Goal: Task Accomplishment & Management: Complete application form

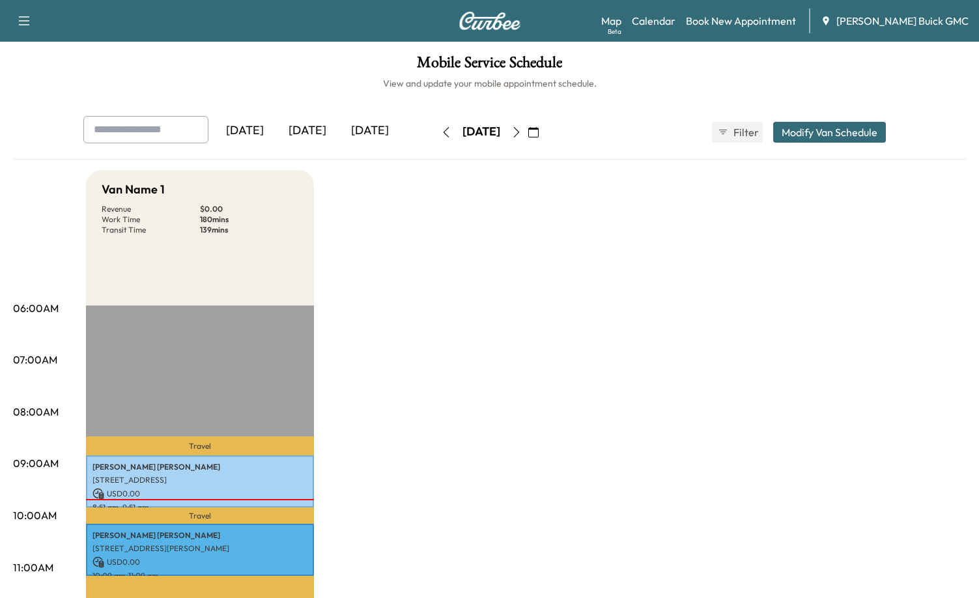
click at [545, 134] on button "button" at bounding box center [533, 132] width 22 height 21
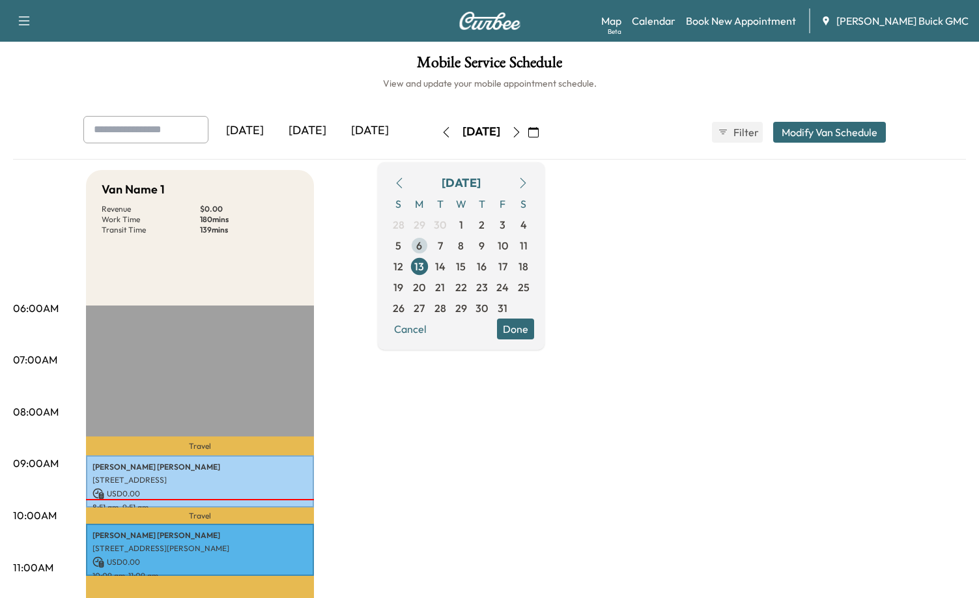
click at [422, 246] on span "6" at bounding box center [419, 246] width 6 height 16
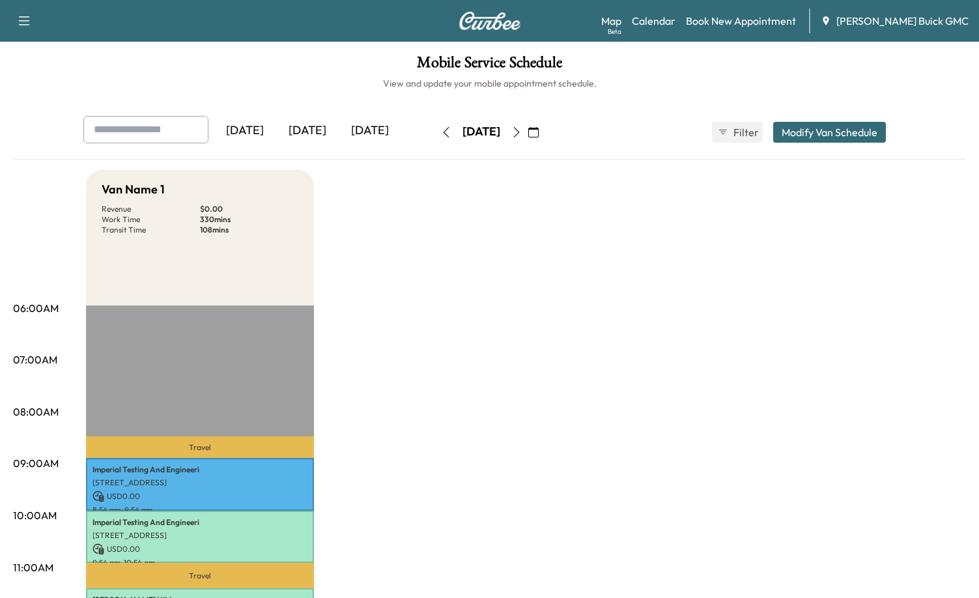
click at [519, 129] on icon "button" at bounding box center [516, 132] width 6 height 10
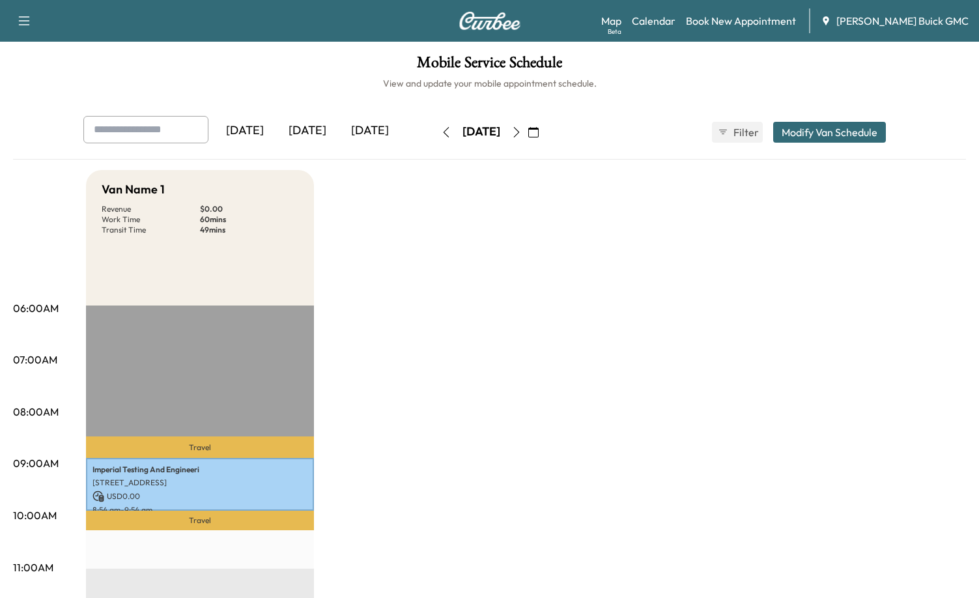
click at [522, 130] on icon "button" at bounding box center [516, 132] width 10 height 10
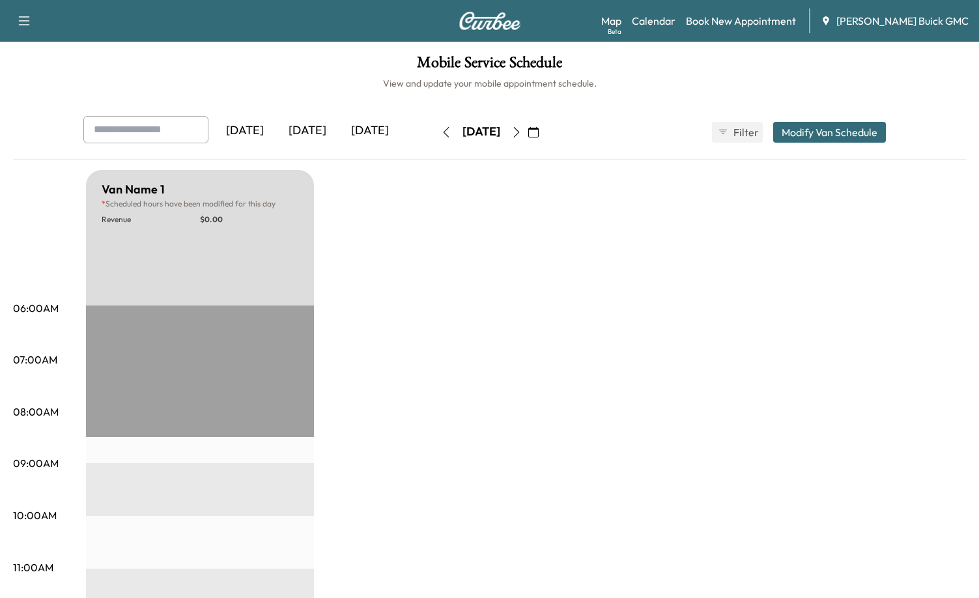
click at [522, 129] on icon "button" at bounding box center [516, 132] width 10 height 10
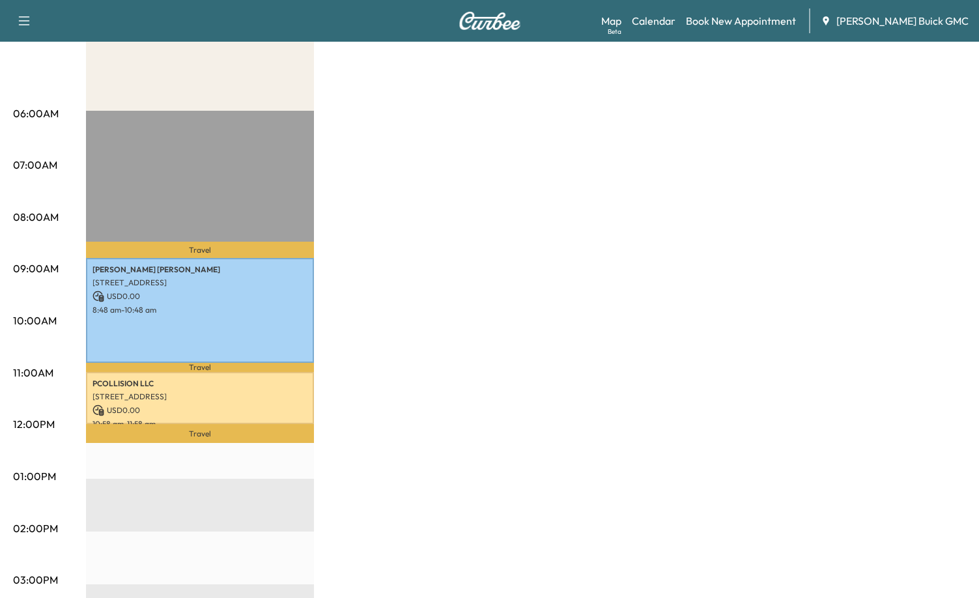
scroll to position [195, 0]
click at [488, 290] on div "Van Name 1 Revenue $ 0.00 Work Time 180 mins Transit Time 50 mins Travel [PERSO…" at bounding box center [526, 463] width 880 height 977
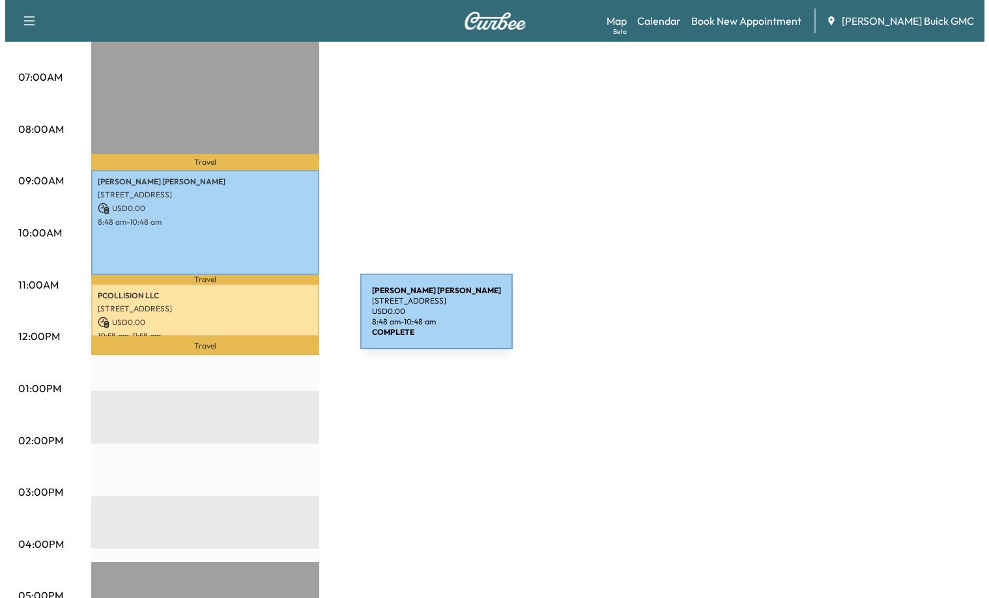
scroll to position [326, 0]
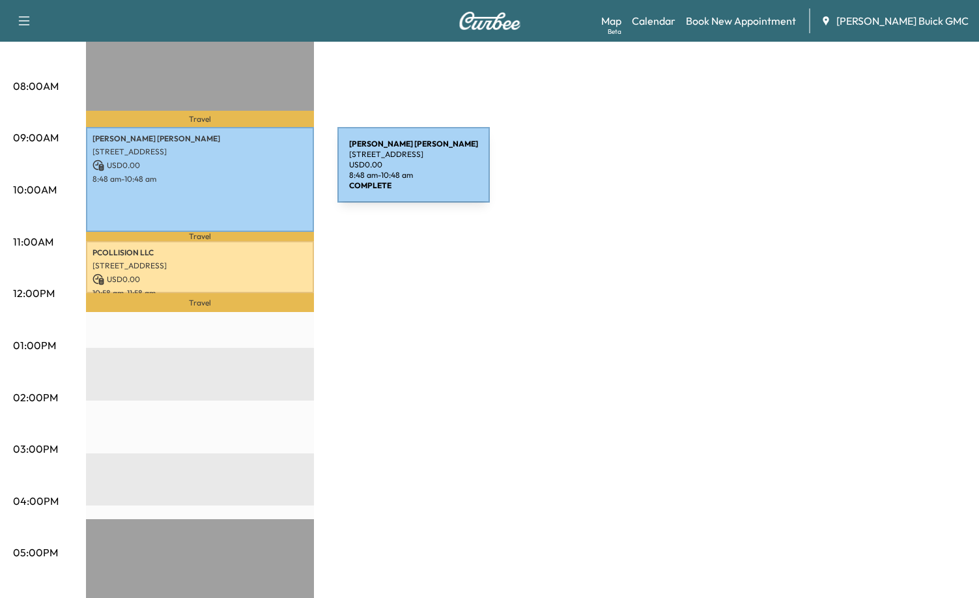
click at [232, 174] on p "8:48 am - 10:48 am" at bounding box center [199, 179] width 215 height 10
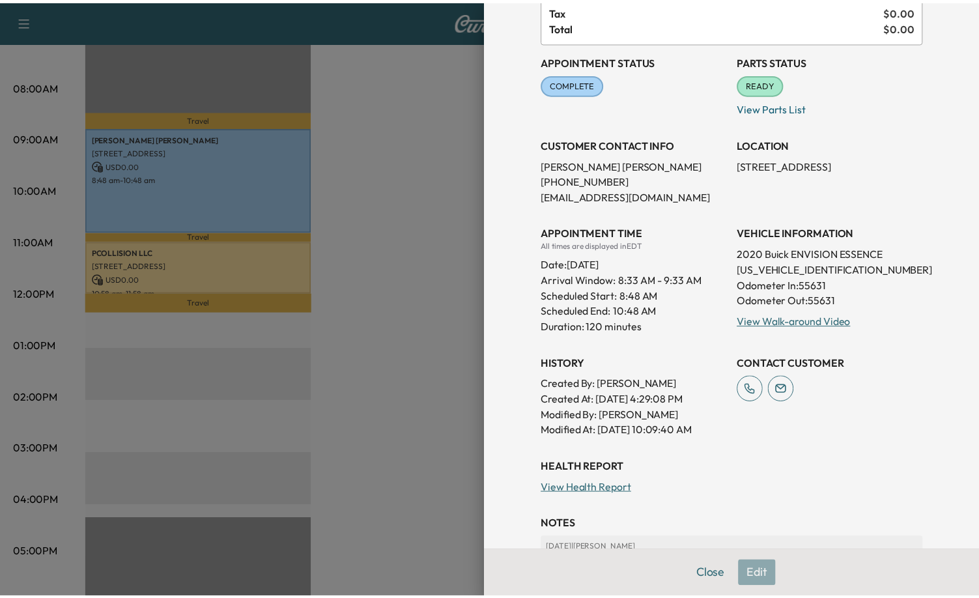
scroll to position [130, 0]
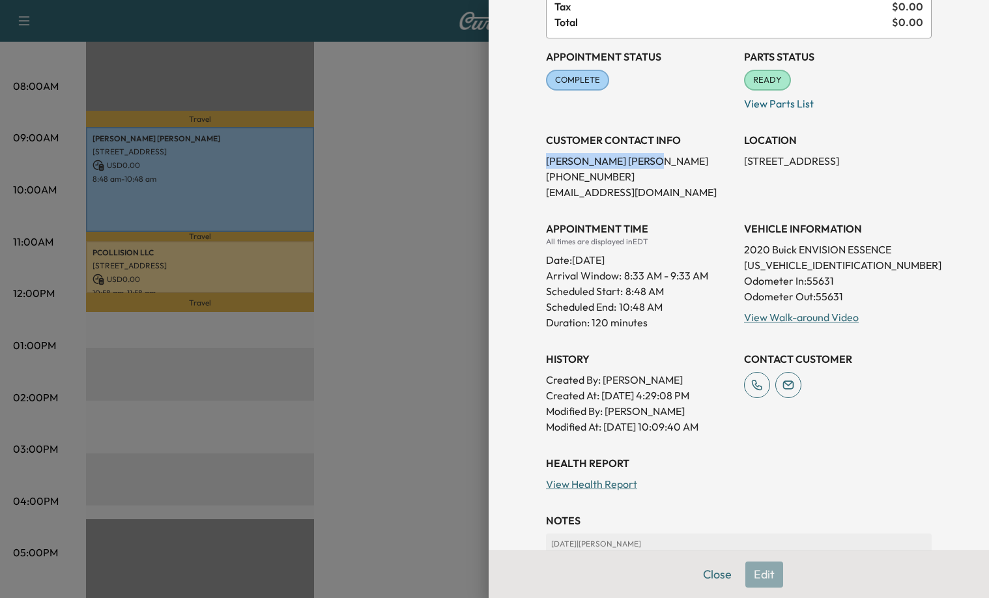
drag, startPoint x: 616, startPoint y: 162, endPoint x: 526, endPoint y: 156, distance: 90.1
click at [530, 156] on div "Appointment Details Services LOF - NO PARTS OIL CHANGE/ LUBE, OIL AND OIL FILTE…" at bounding box center [738, 316] width 417 height 893
copy p "[PERSON_NAME]"
click at [451, 206] on div at bounding box center [494, 299] width 989 height 598
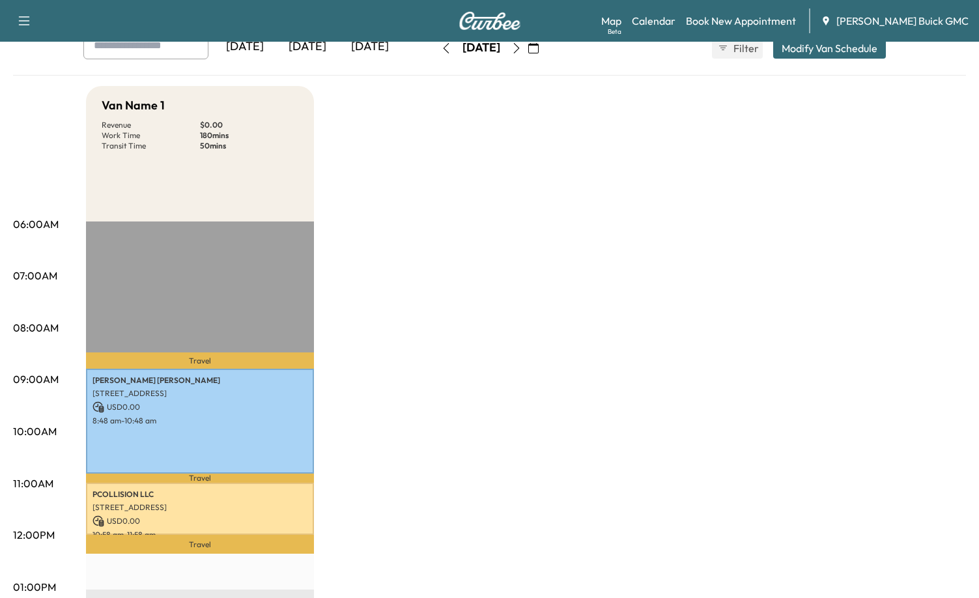
scroll to position [0, 0]
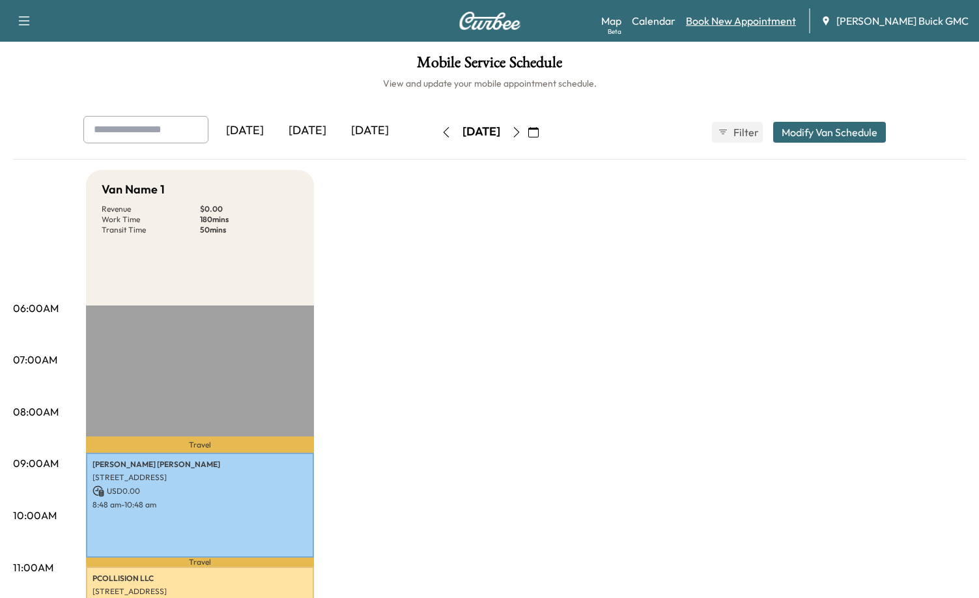
click at [737, 15] on link "Book New Appointment" at bounding box center [741, 21] width 110 height 16
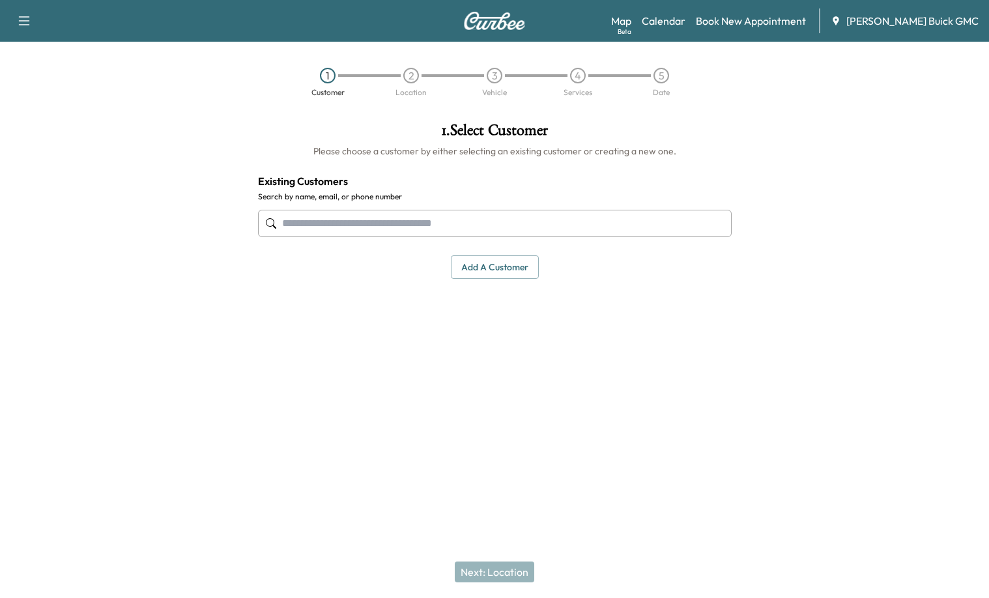
click at [432, 229] on input "text" at bounding box center [495, 223] width 474 height 27
paste input "**********"
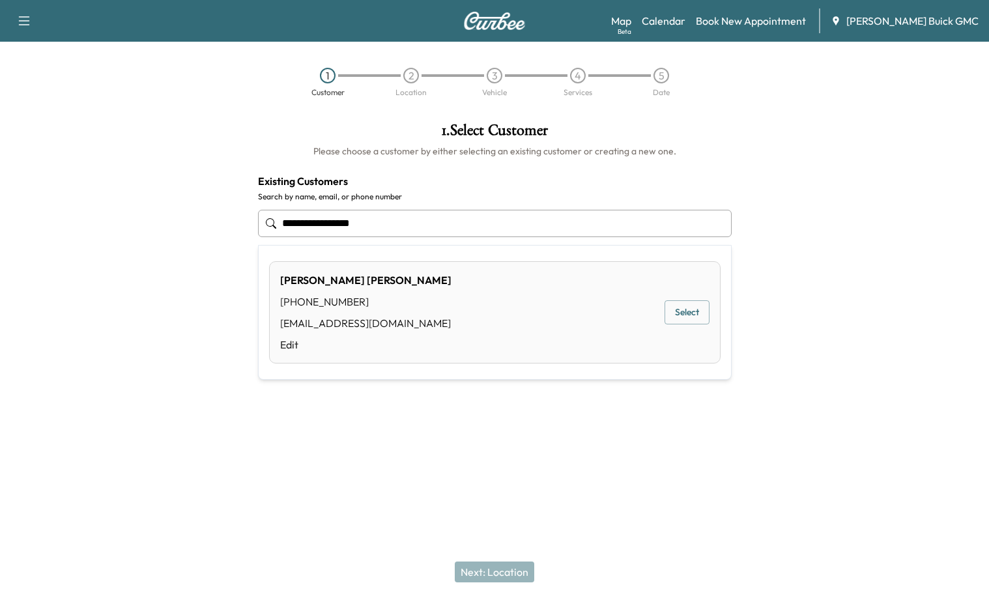
click at [687, 312] on button "Select" at bounding box center [686, 312] width 45 height 24
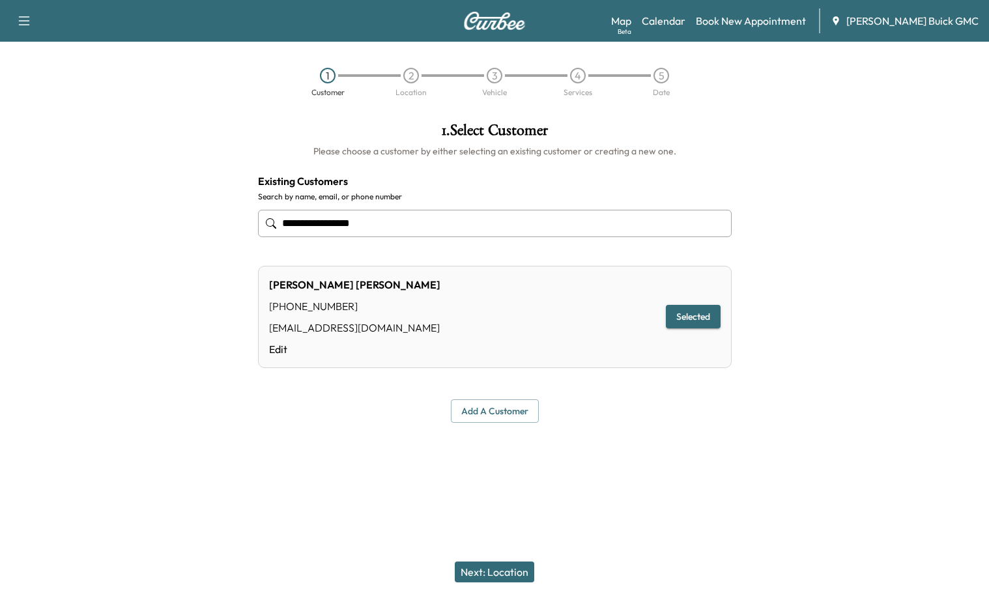
type input "**********"
click at [515, 573] on button "Next: Location" at bounding box center [494, 571] width 79 height 21
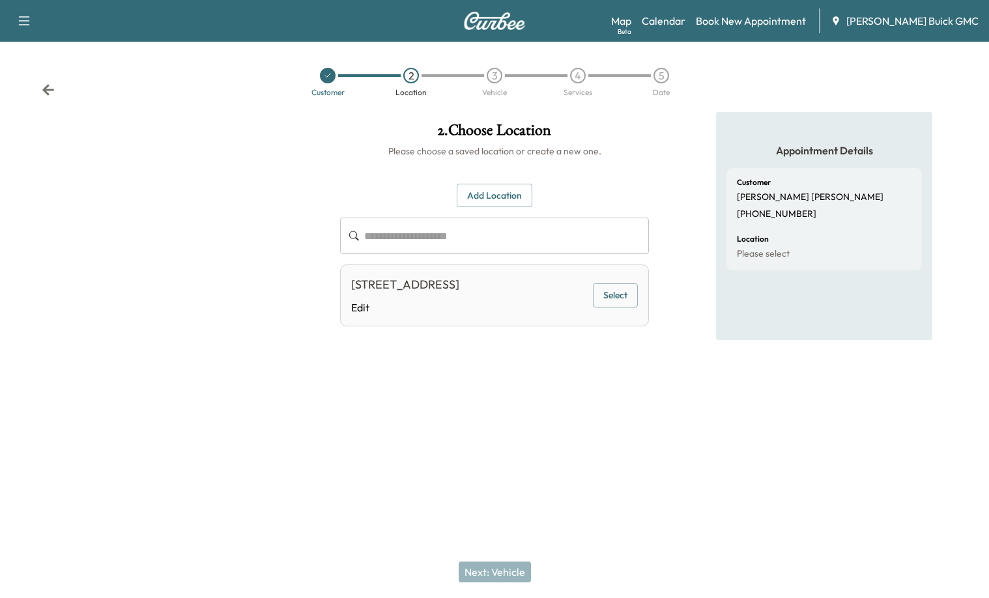
click at [621, 295] on button "Select" at bounding box center [615, 295] width 45 height 24
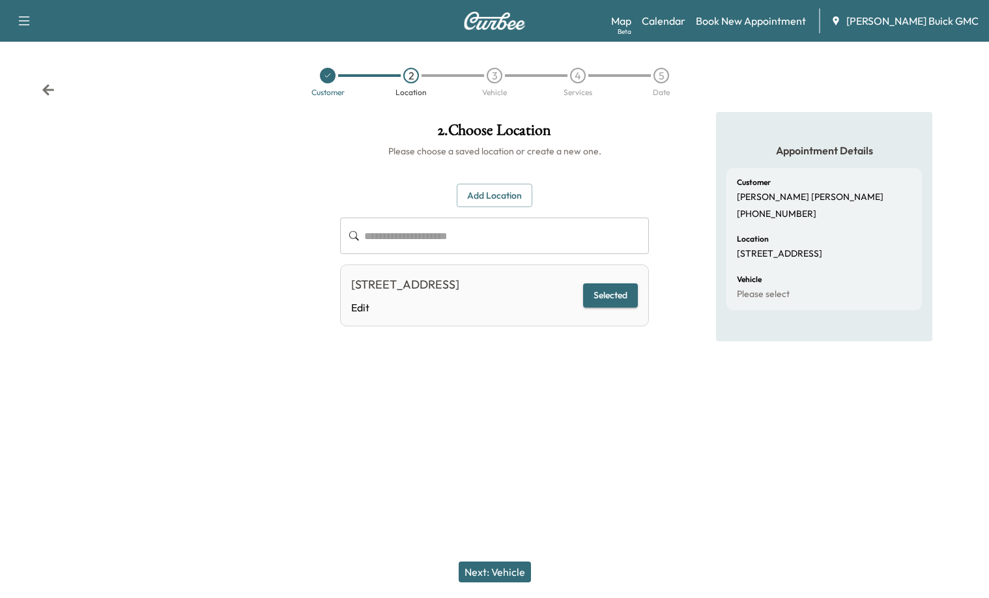
click at [510, 565] on button "Next: Vehicle" at bounding box center [495, 571] width 72 height 21
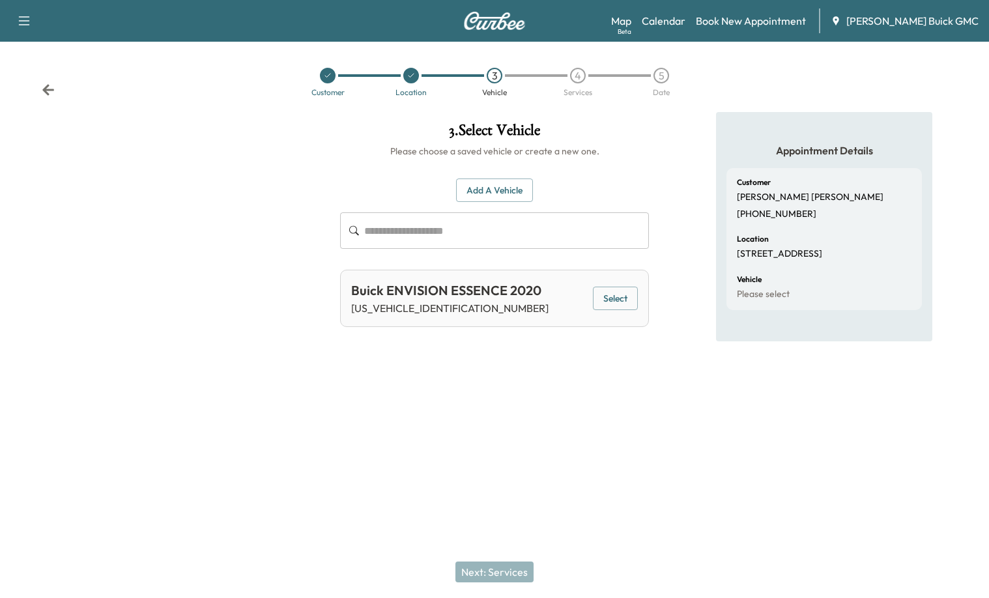
click at [612, 304] on button "Select" at bounding box center [615, 299] width 45 height 24
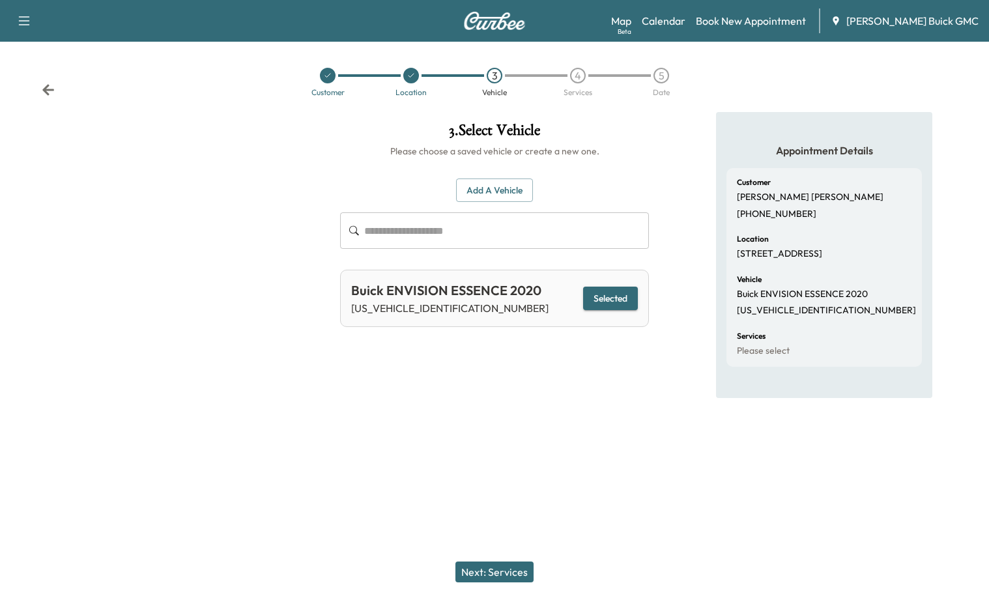
click at [488, 570] on button "Next: Services" at bounding box center [494, 571] width 78 height 21
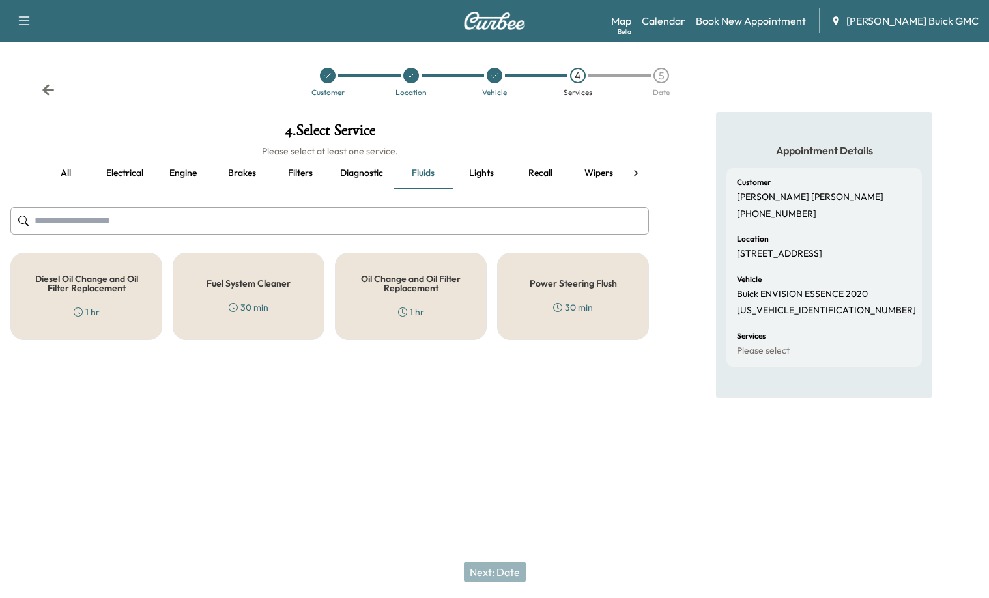
click at [382, 177] on button "Diagnostic" at bounding box center [362, 173] width 64 height 31
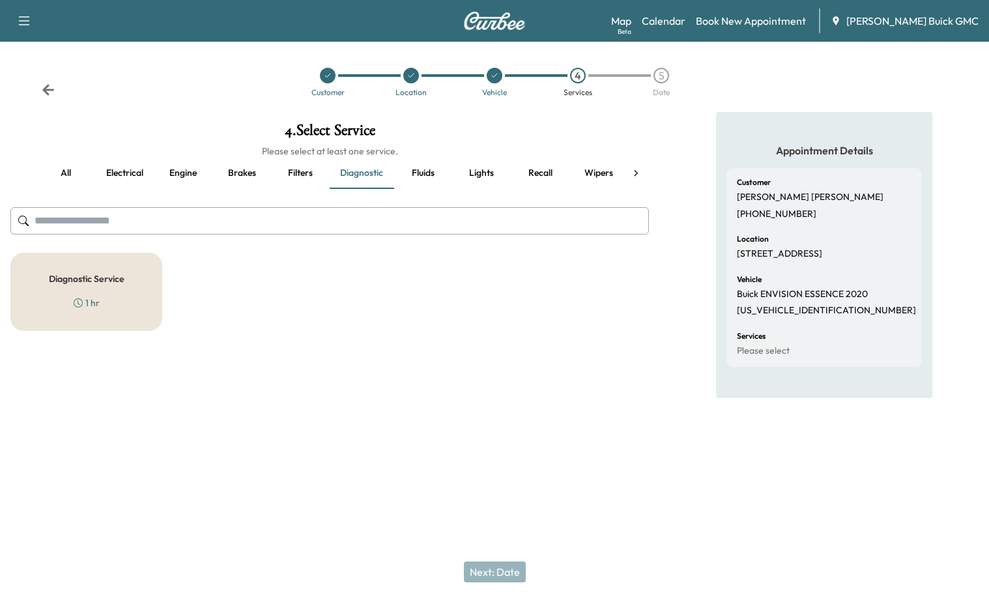
click at [128, 283] on div "Diagnostic Service 1 hr" at bounding box center [86, 292] width 152 height 78
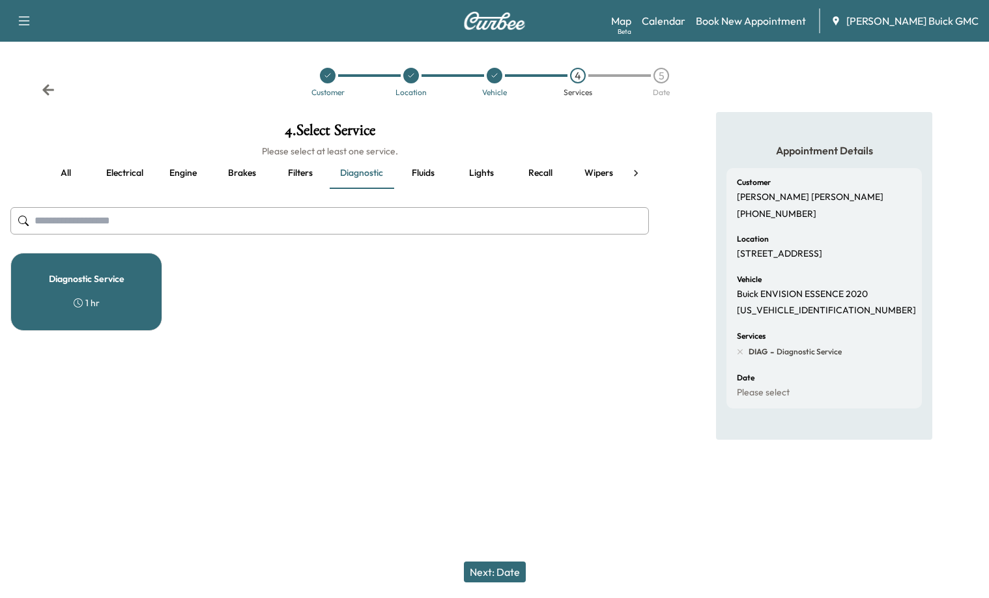
click at [508, 574] on button "Next: Date" at bounding box center [495, 571] width 62 height 21
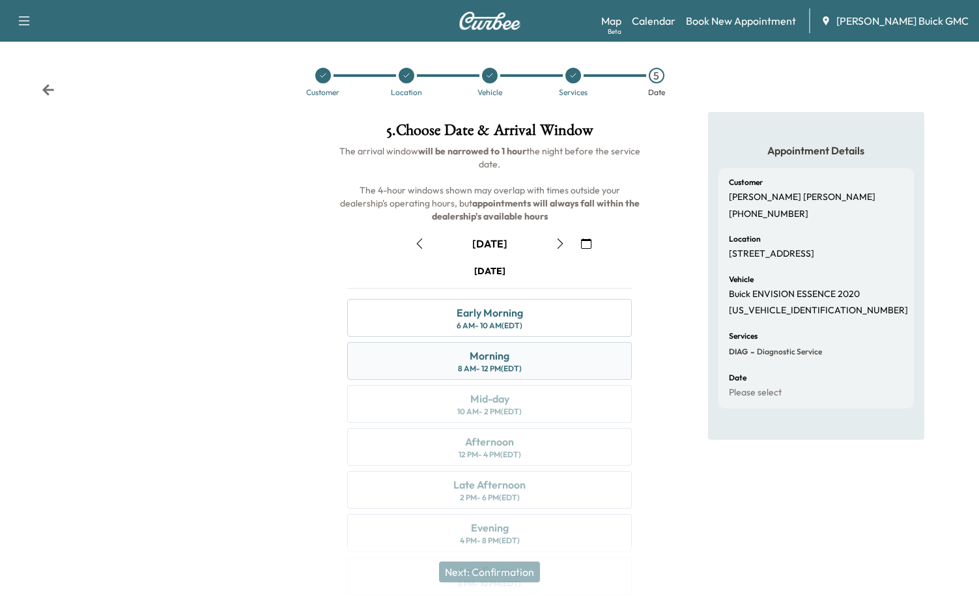
click at [524, 362] on div "Morning 8 AM - 12 PM (EDT)" at bounding box center [489, 361] width 285 height 38
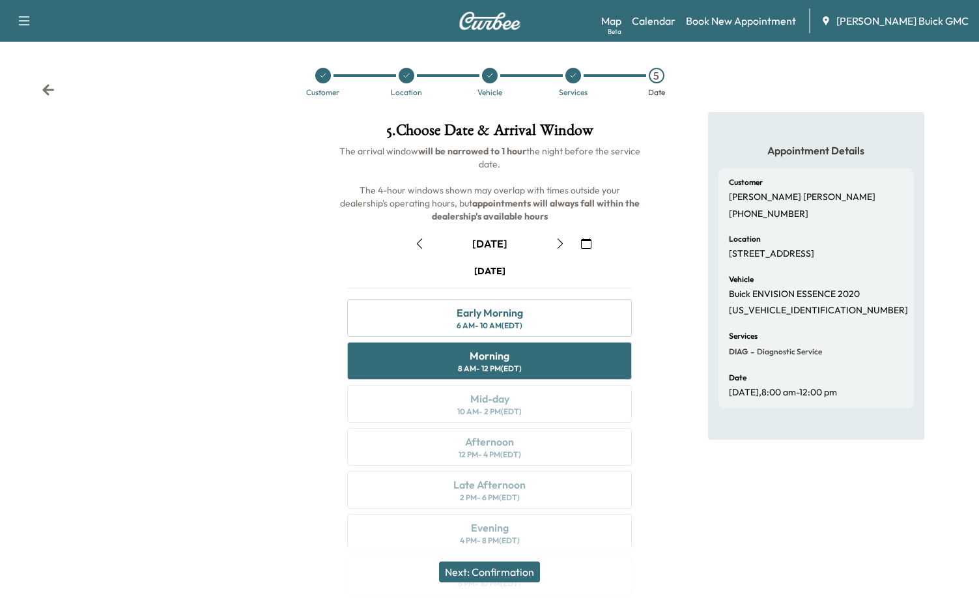
click at [505, 567] on button "Next: Confirmation" at bounding box center [489, 571] width 101 height 21
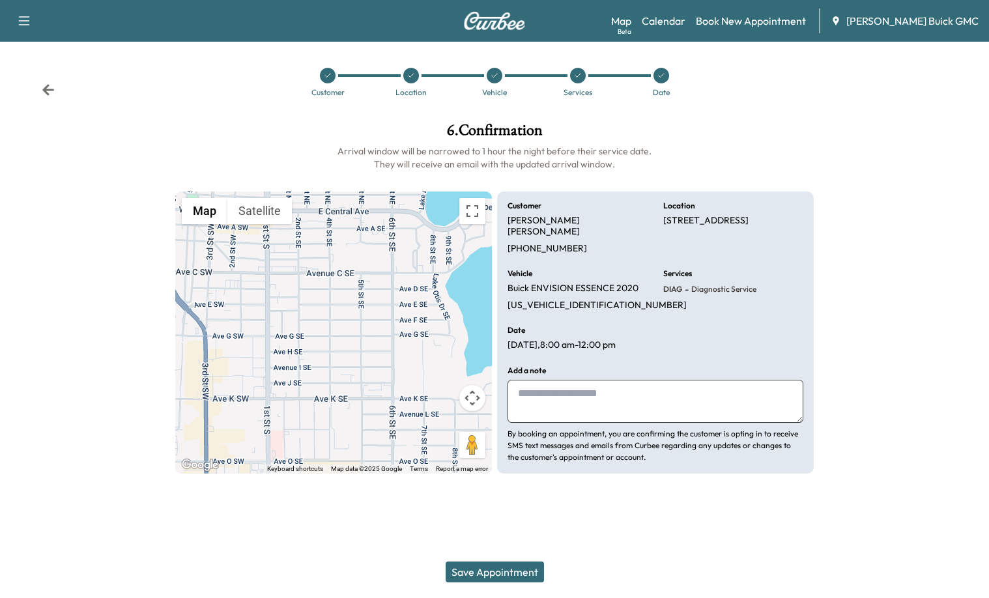
click at [50, 88] on icon at bounding box center [48, 89] width 13 height 13
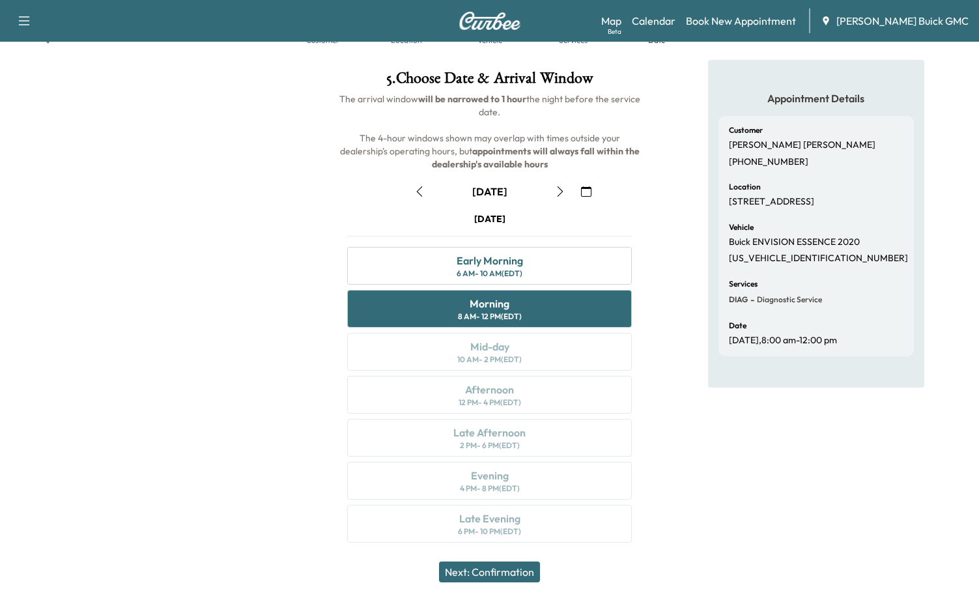
scroll to position [54, 0]
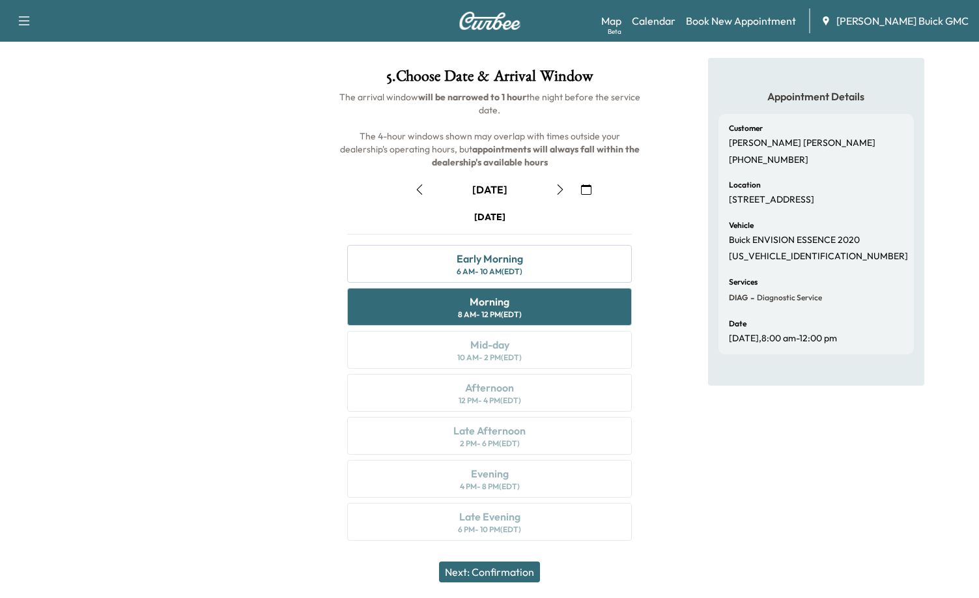
click at [511, 569] on button "Next: Confirmation" at bounding box center [489, 571] width 101 height 21
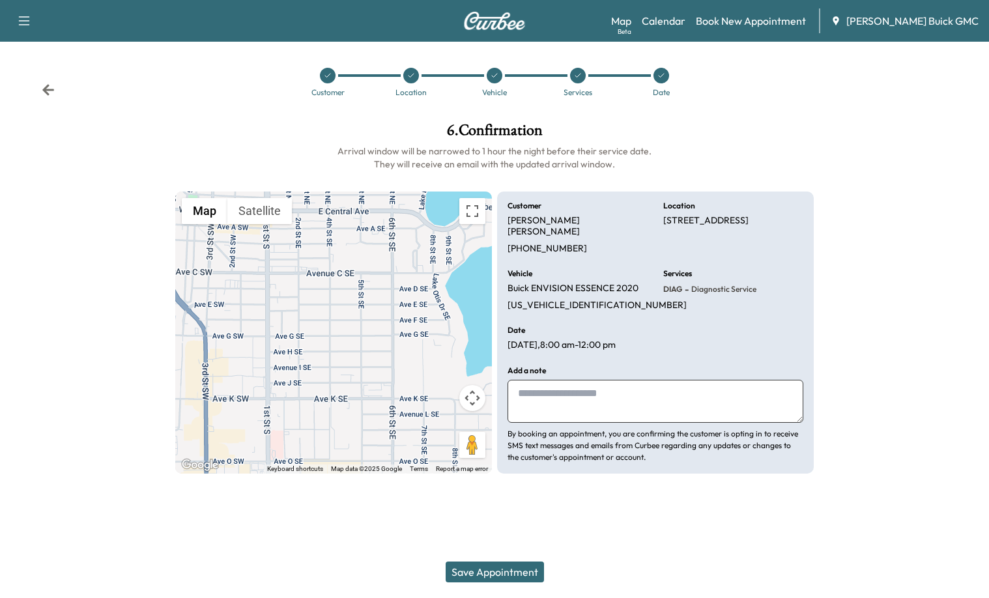
click at [610, 389] on textarea at bounding box center [655, 401] width 296 height 43
click at [492, 587] on div "Save Appointment" at bounding box center [494, 572] width 989 height 52
click at [492, 574] on button "Save Appointment" at bounding box center [495, 571] width 98 height 21
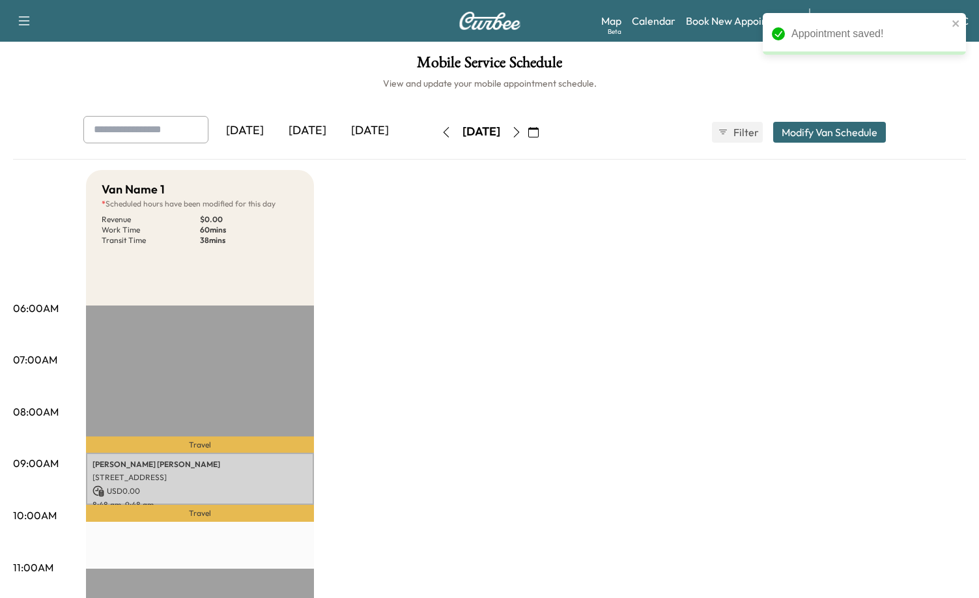
click at [313, 121] on div "[DATE]" at bounding box center [307, 131] width 63 height 30
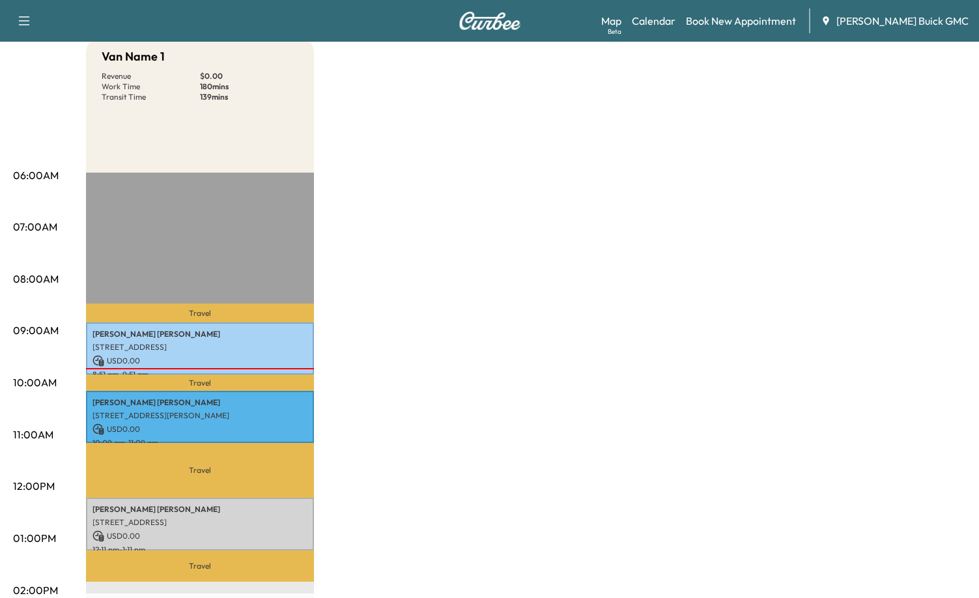
scroll to position [130, 0]
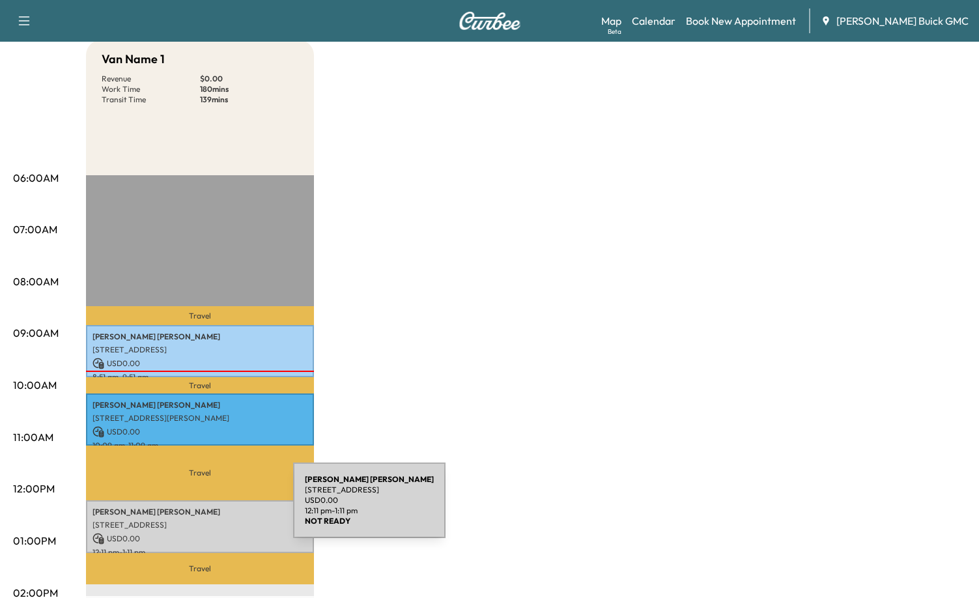
click at [195, 509] on p "[PERSON_NAME] [PERSON_NAME]" at bounding box center [199, 512] width 215 height 10
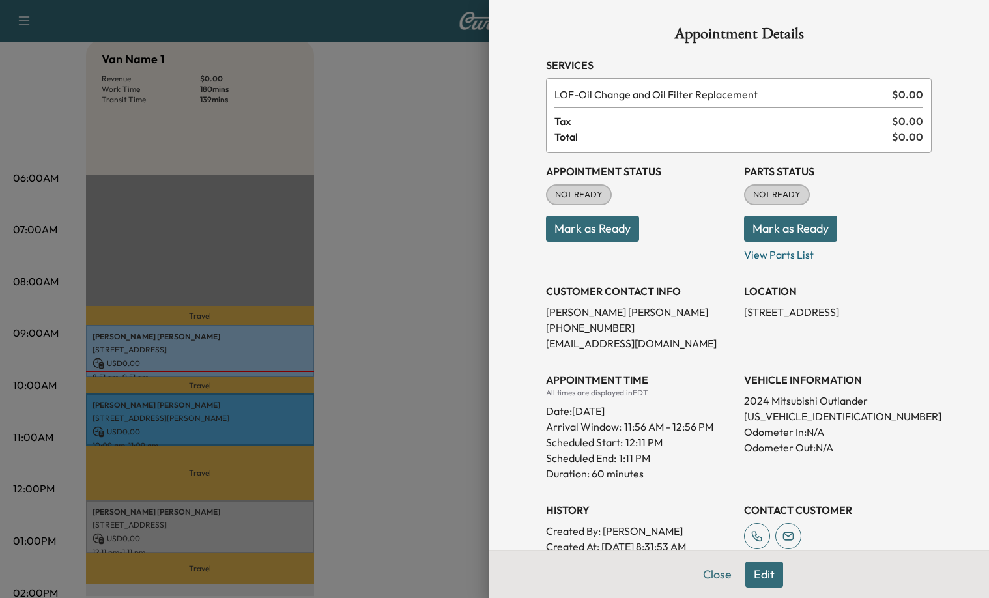
click at [601, 231] on button "Mark as Ready" at bounding box center [592, 229] width 93 height 26
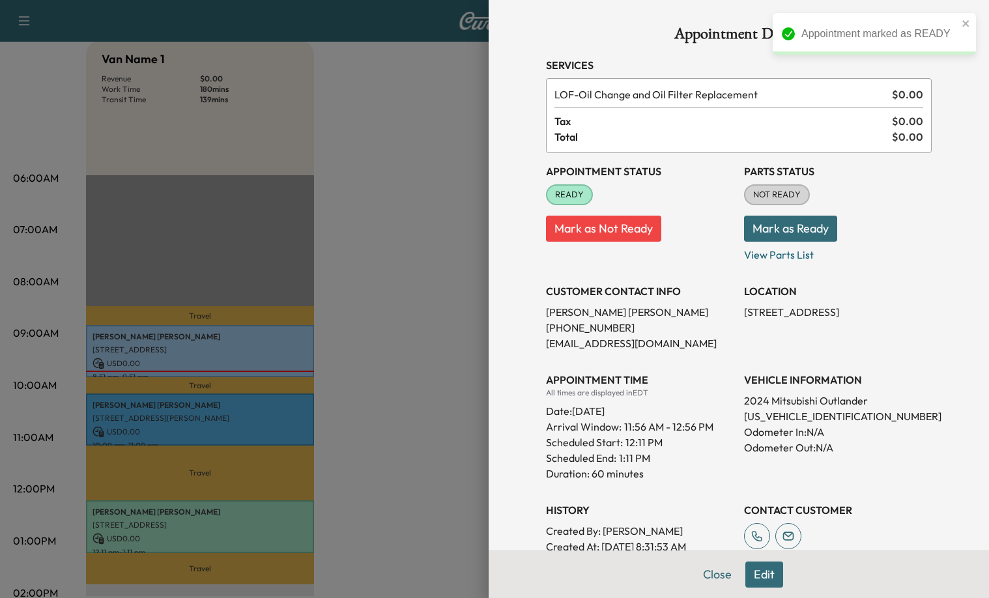
click at [808, 229] on button "Mark as Ready" at bounding box center [790, 229] width 93 height 26
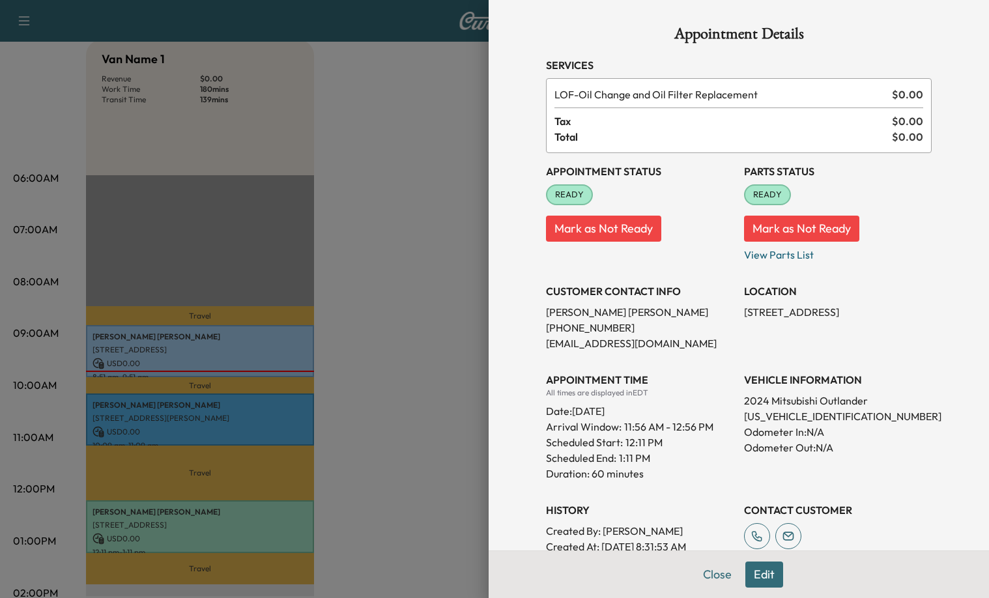
click at [408, 354] on div at bounding box center [494, 299] width 989 height 598
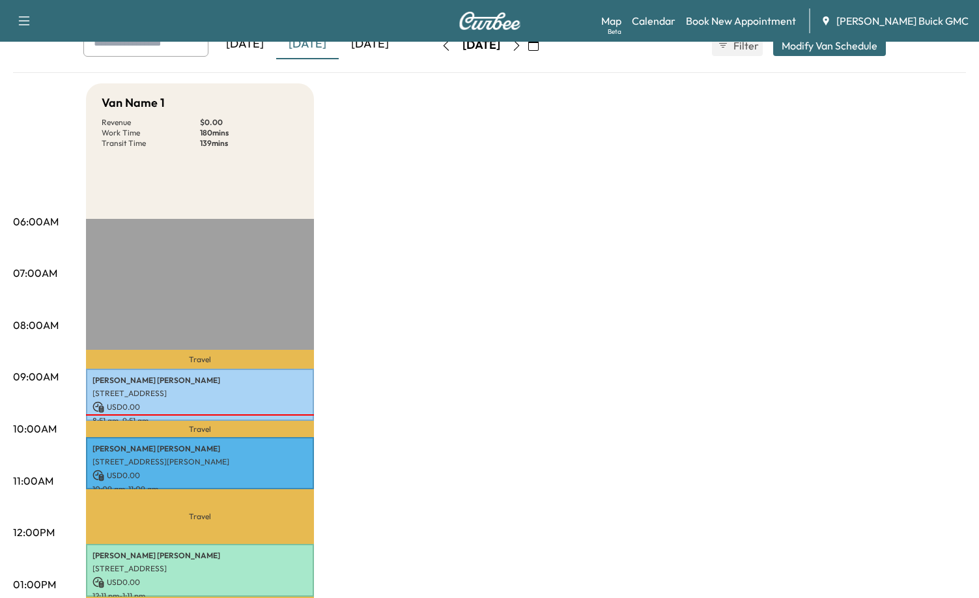
scroll to position [0, 0]
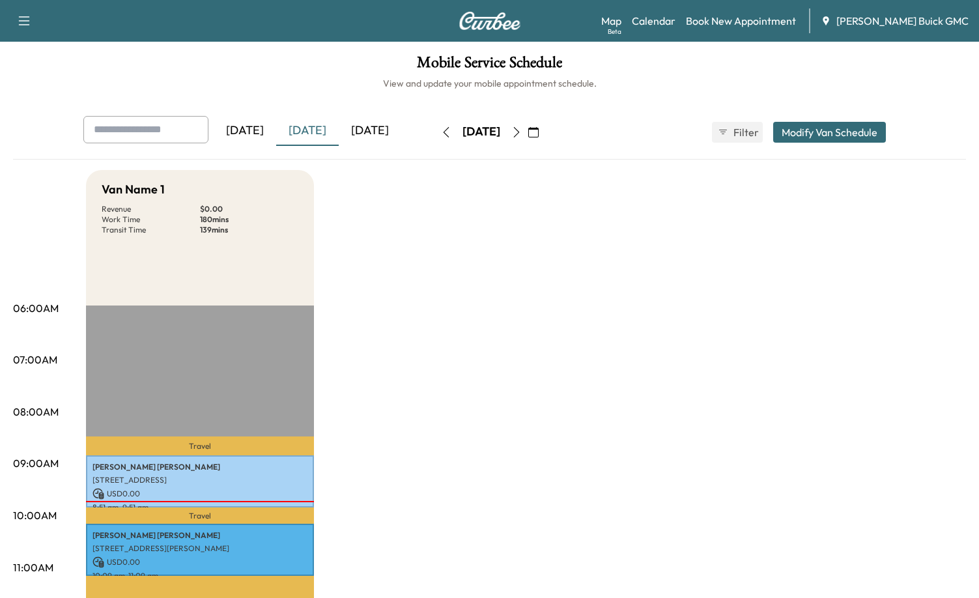
click at [371, 128] on div "[DATE]" at bounding box center [370, 131] width 63 height 30
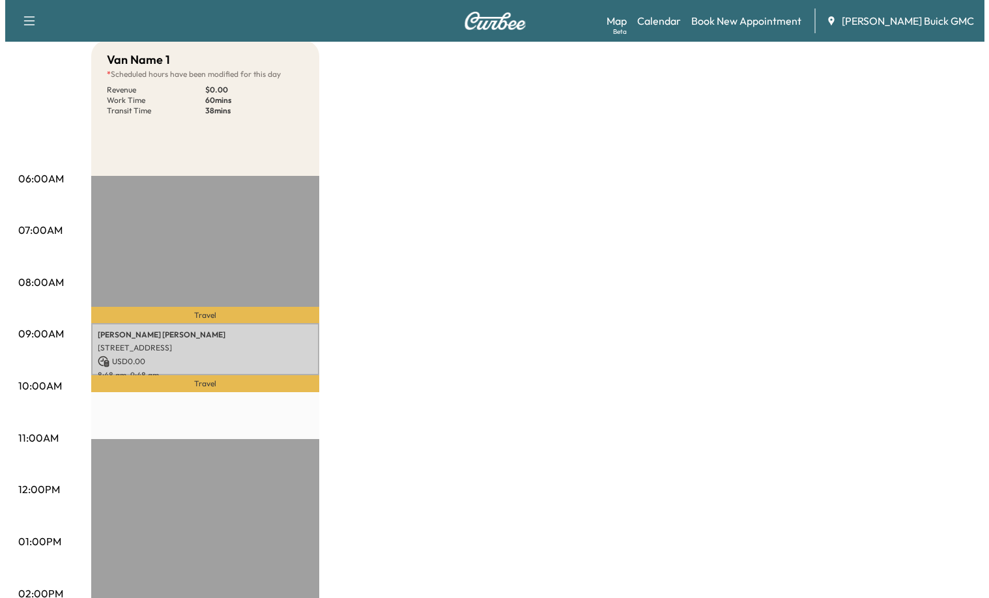
scroll to position [130, 0]
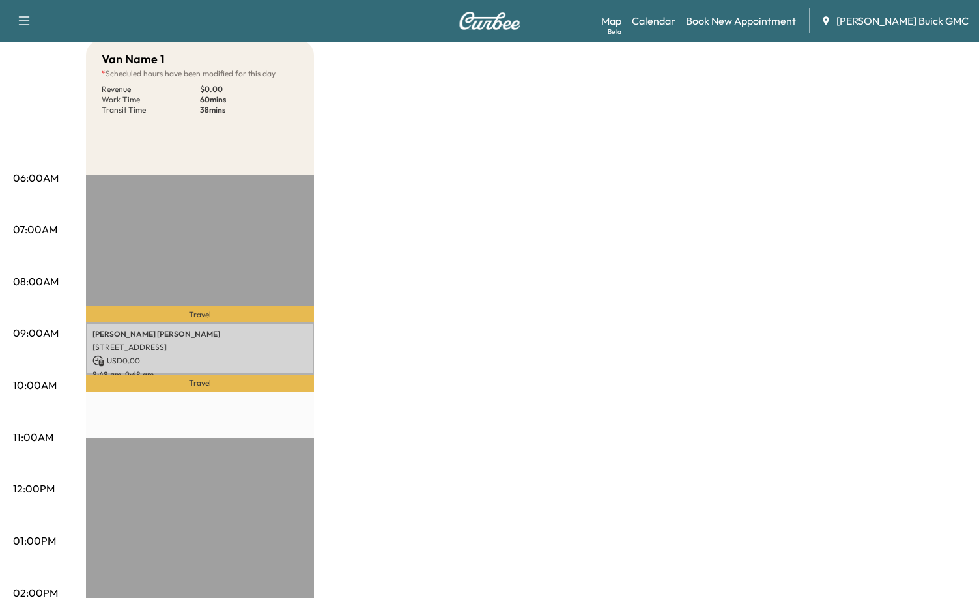
click at [227, 344] on p "[STREET_ADDRESS]" at bounding box center [199, 347] width 215 height 10
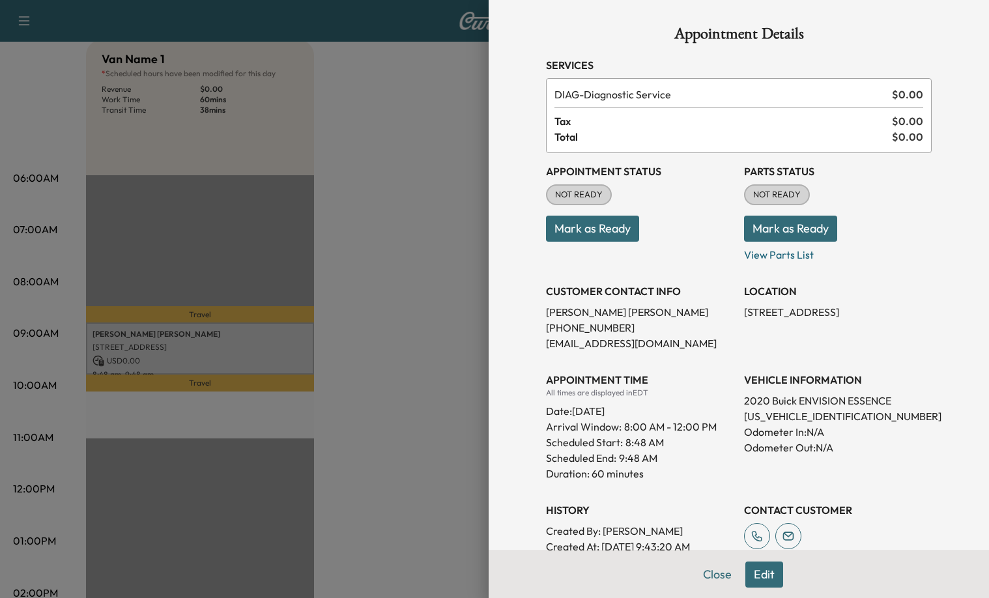
click at [569, 222] on button "Mark as Ready" at bounding box center [592, 229] width 93 height 26
click at [791, 227] on button "Mark as Ready" at bounding box center [790, 229] width 93 height 26
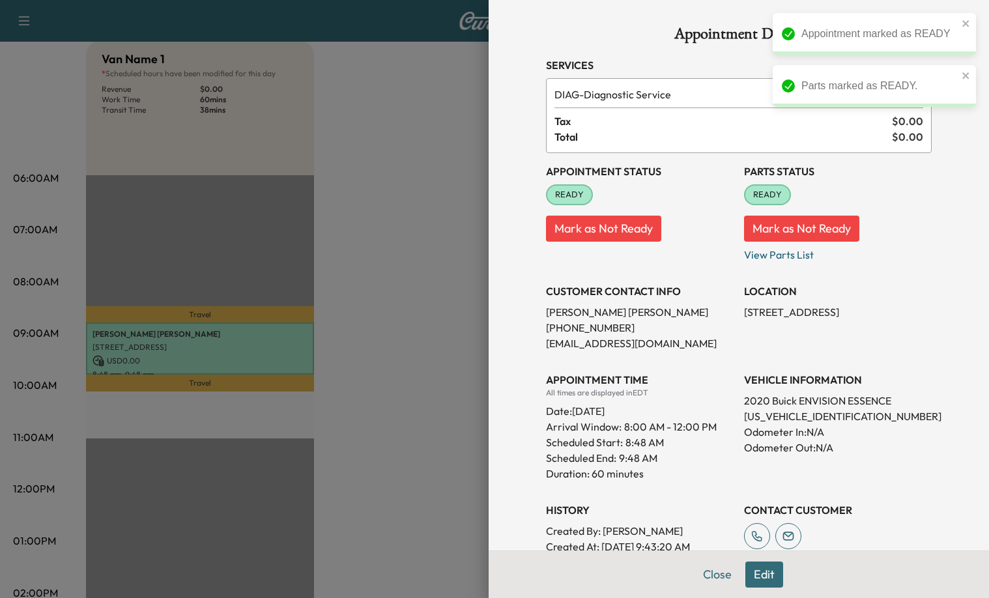
click at [436, 337] on div at bounding box center [494, 299] width 989 height 598
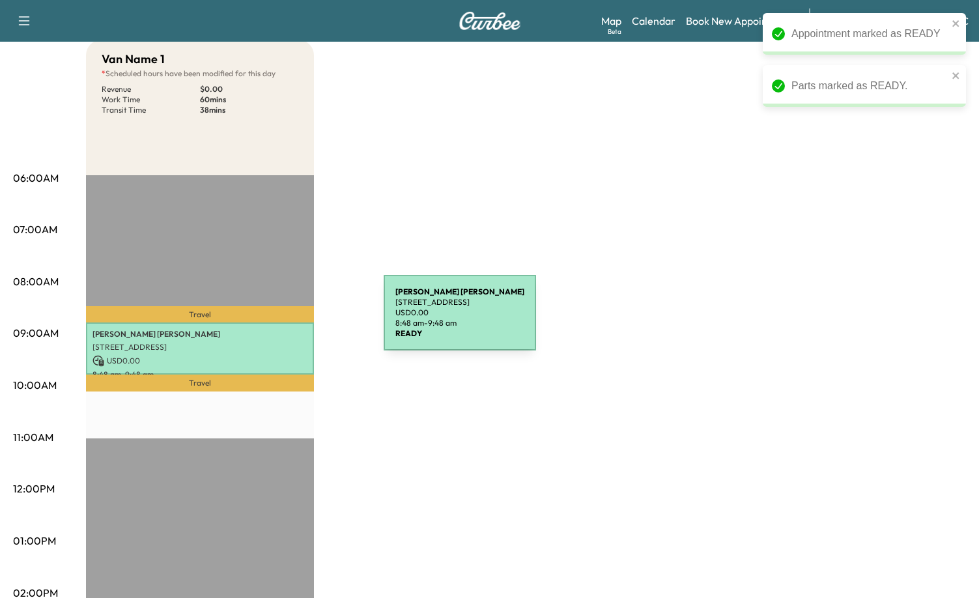
click at [253, 358] on p "USD 0.00" at bounding box center [199, 361] width 215 height 12
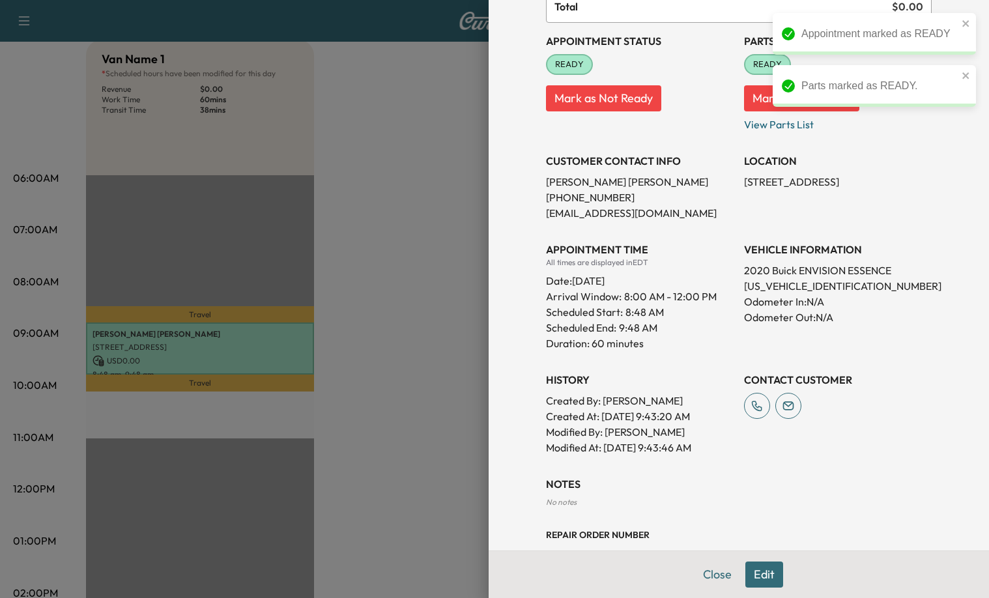
click at [583, 179] on p "[PERSON_NAME]" at bounding box center [640, 182] width 188 height 16
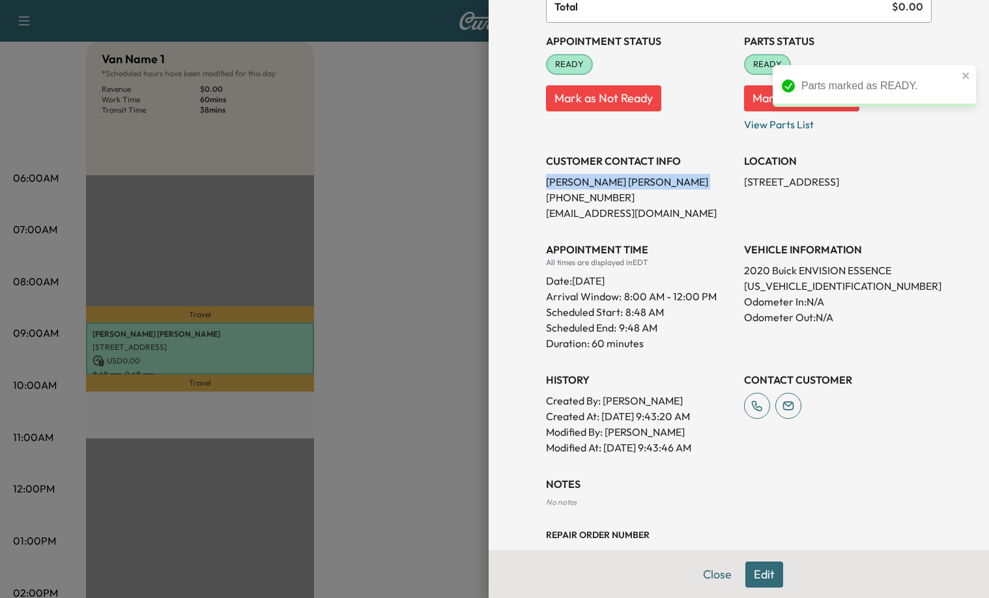
click at [583, 179] on p "[PERSON_NAME]" at bounding box center [640, 182] width 188 height 16
copy p "[PERSON_NAME]"
click at [413, 247] on div at bounding box center [494, 299] width 989 height 598
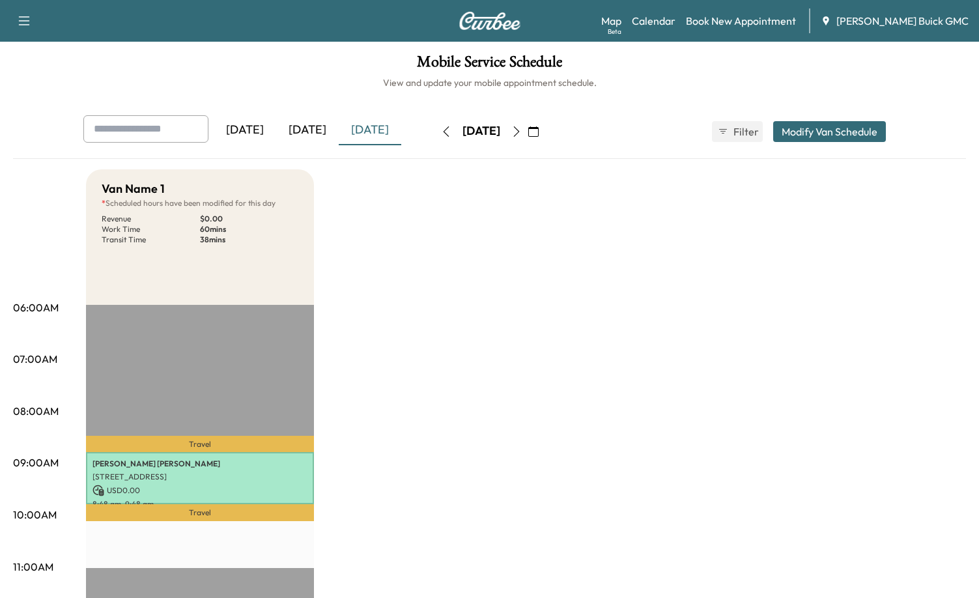
scroll to position [0, 0]
click at [387, 125] on div "[DATE]" at bounding box center [370, 131] width 63 height 30
click at [522, 130] on icon "button" at bounding box center [516, 132] width 10 height 10
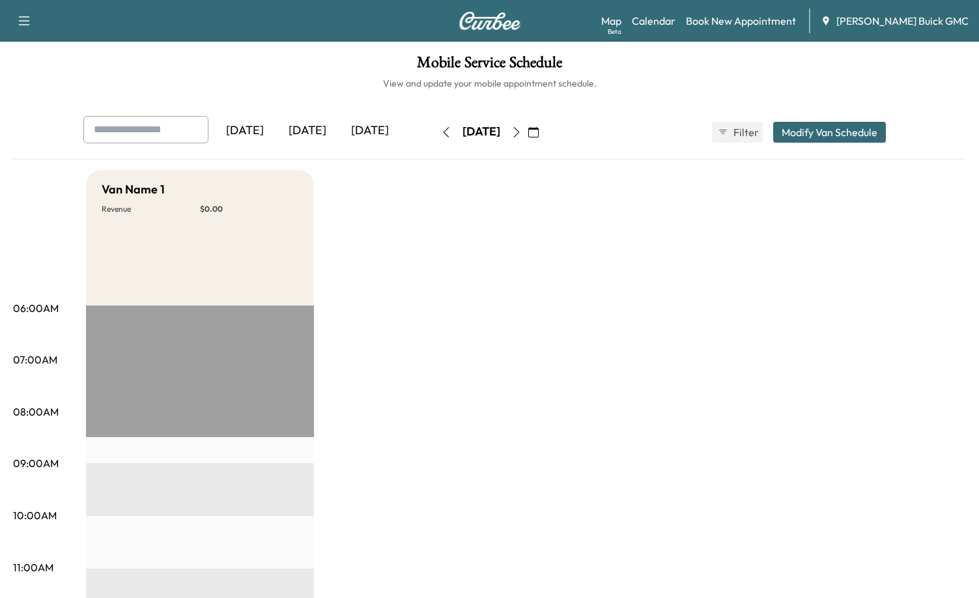
click at [441, 134] on icon "button" at bounding box center [446, 132] width 10 height 10
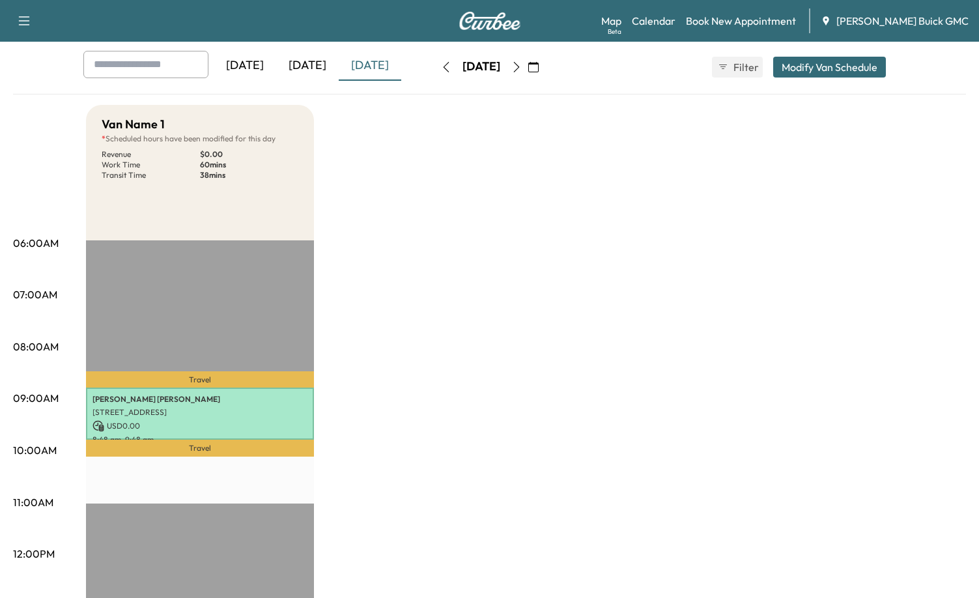
scroll to position [130, 0]
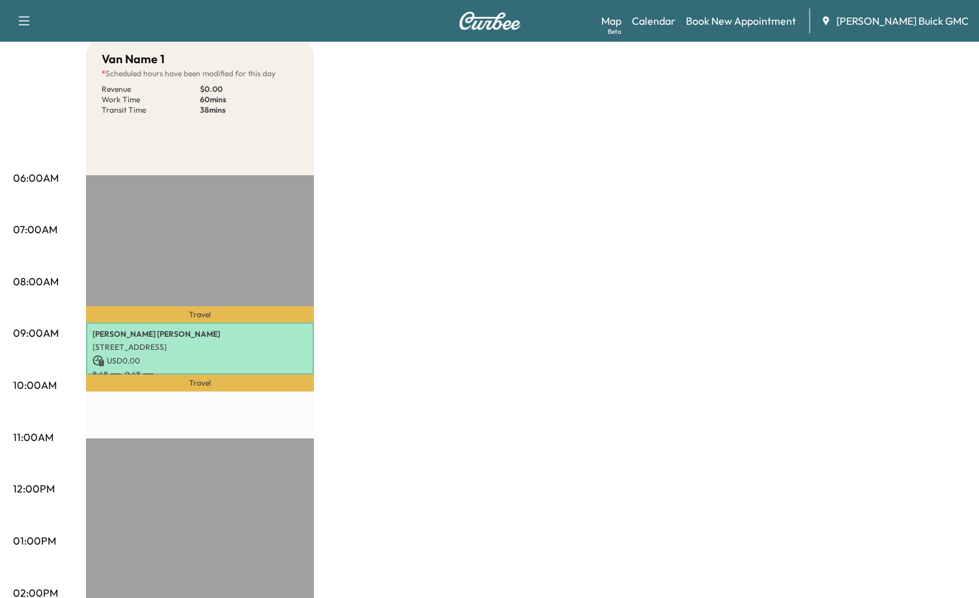
click at [401, 347] on div "Van Name 1 * Scheduled hours have been modified for this day Revenue $ 0.00 Wor…" at bounding box center [526, 528] width 880 height 977
click at [425, 355] on div "Van Name 1 * Scheduled hours have been modified for this day Revenue $ 0.00 Wor…" at bounding box center [526, 528] width 880 height 977
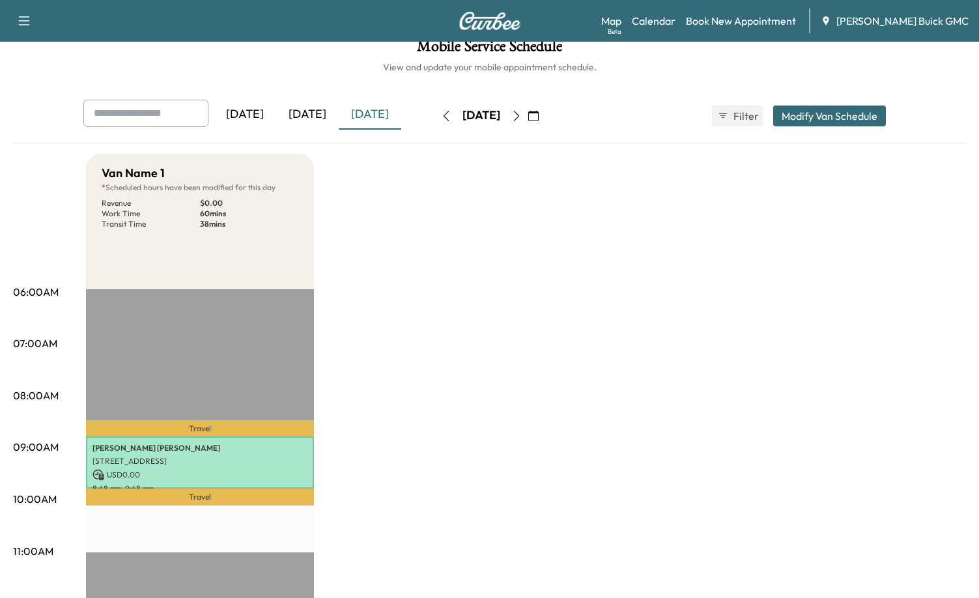
scroll to position [0, 0]
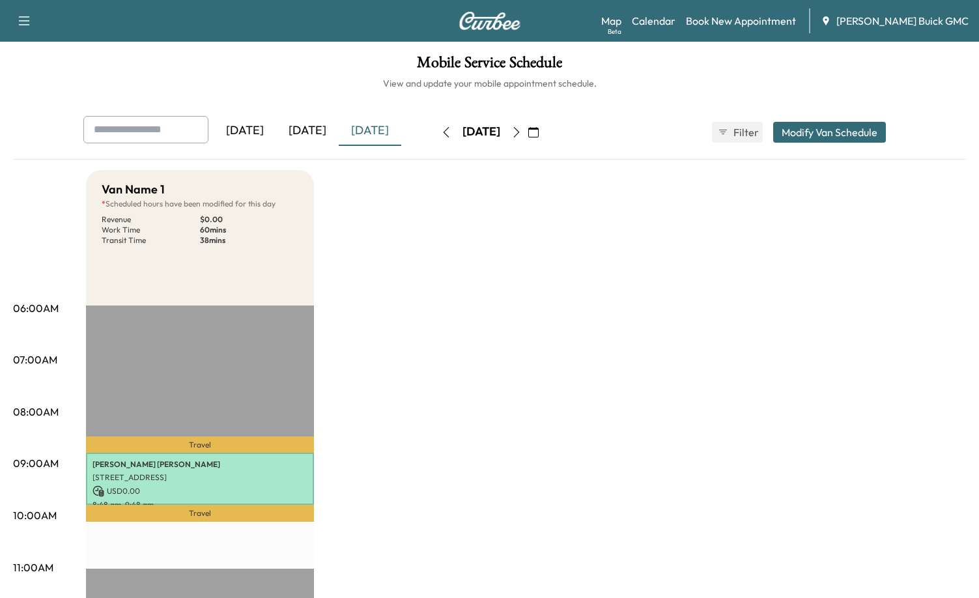
click at [356, 132] on div "[DATE]" at bounding box center [370, 131] width 63 height 30
click at [315, 128] on div "[DATE]" at bounding box center [307, 131] width 63 height 30
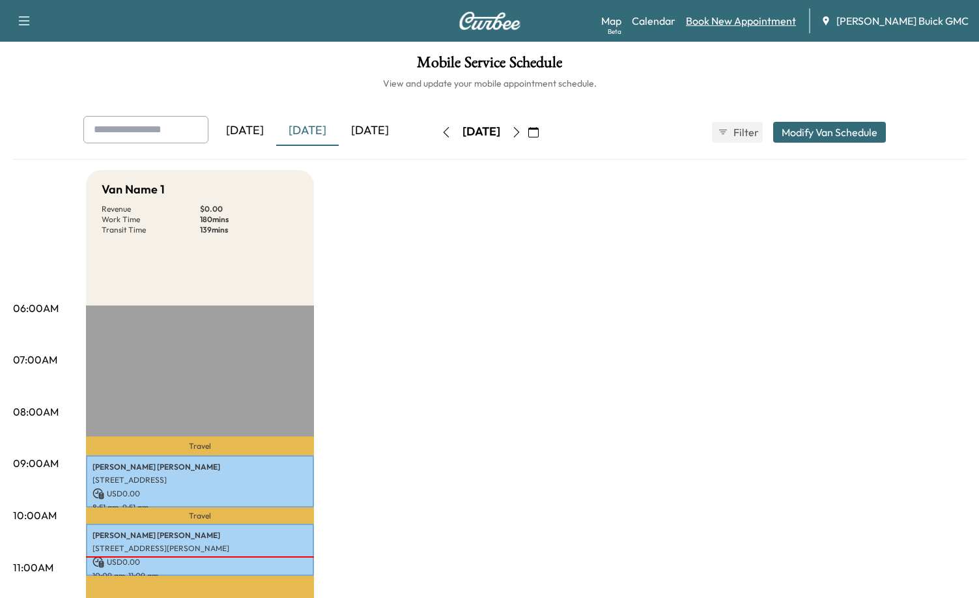
click at [795, 20] on link "Book New Appointment" at bounding box center [741, 21] width 110 height 16
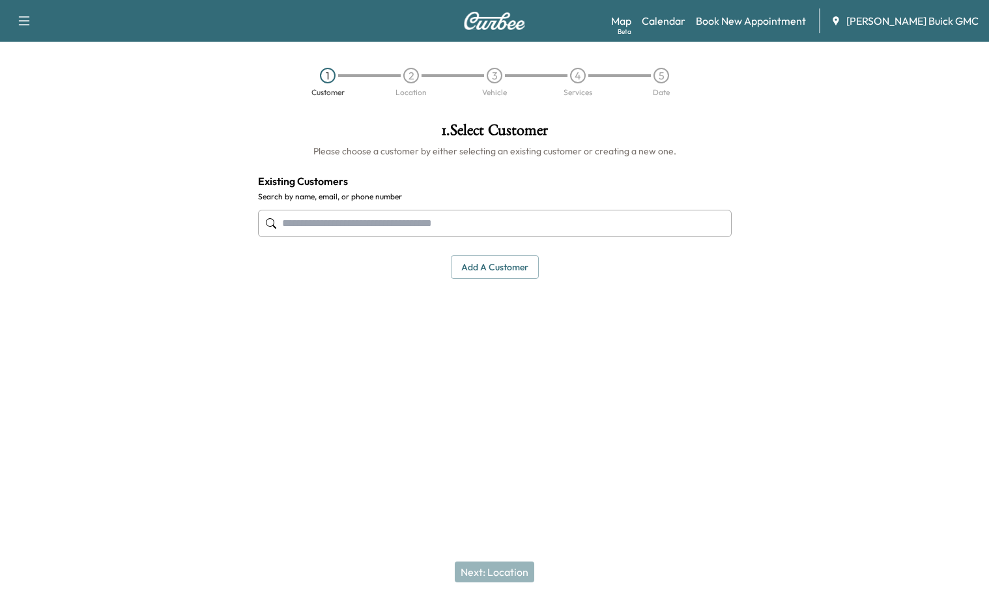
click at [447, 216] on input "text" at bounding box center [495, 223] width 474 height 27
type input "*"
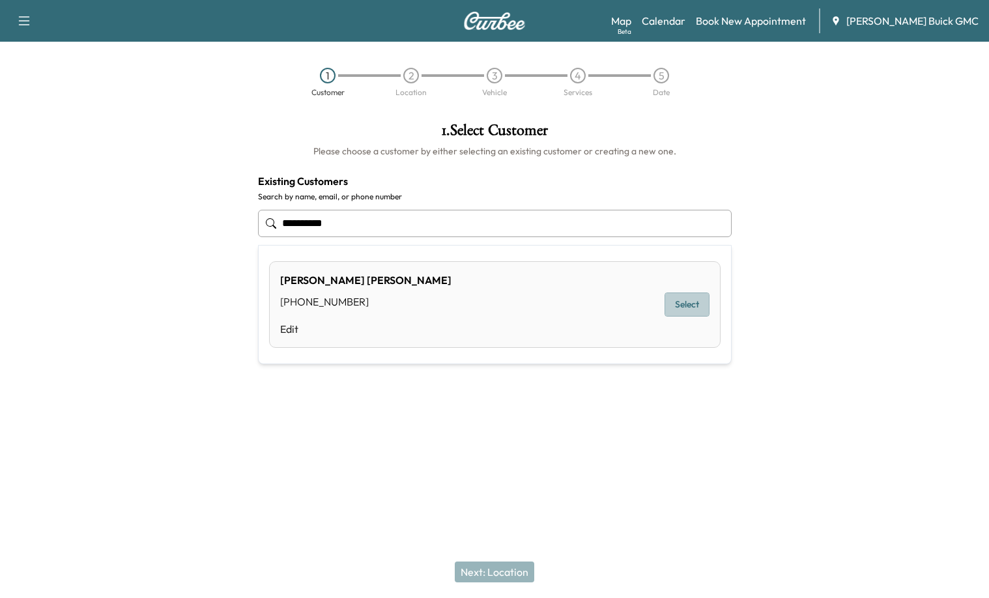
click at [683, 305] on button "Select" at bounding box center [686, 304] width 45 height 24
type input "**********"
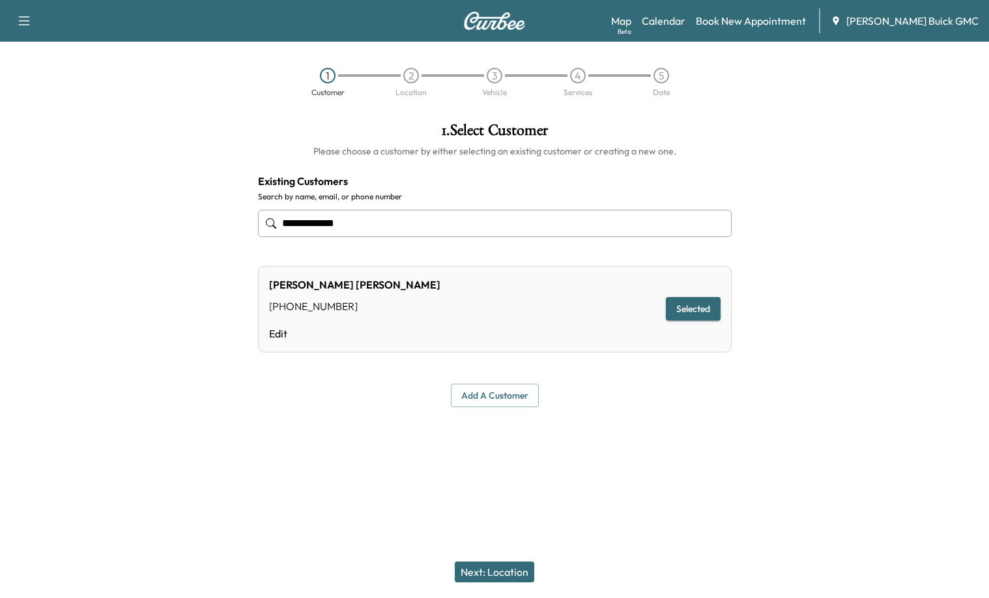
click at [502, 559] on div "Next: Location" at bounding box center [494, 572] width 989 height 52
click at [503, 569] on button "Next: Location" at bounding box center [494, 571] width 79 height 21
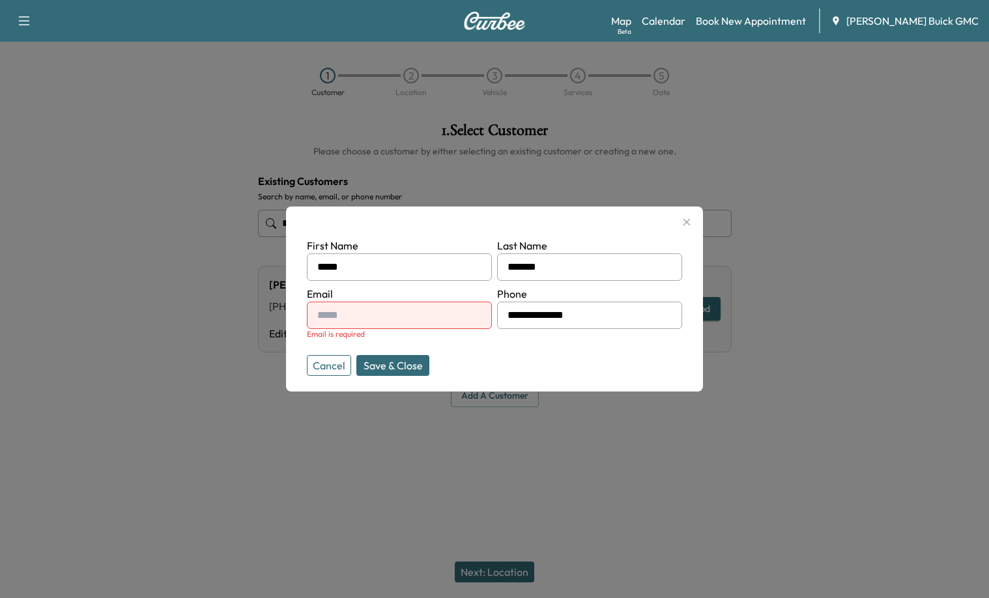
click at [335, 365] on button "Cancel" at bounding box center [329, 365] width 44 height 21
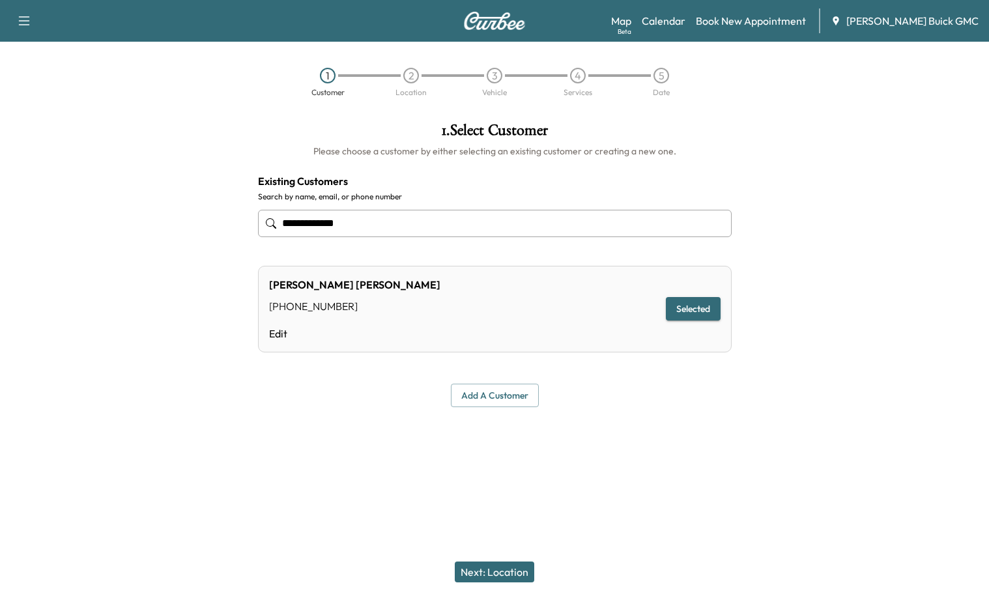
click at [689, 302] on button "Selected" at bounding box center [693, 309] width 55 height 24
click at [521, 567] on button "Next: Location" at bounding box center [494, 571] width 79 height 21
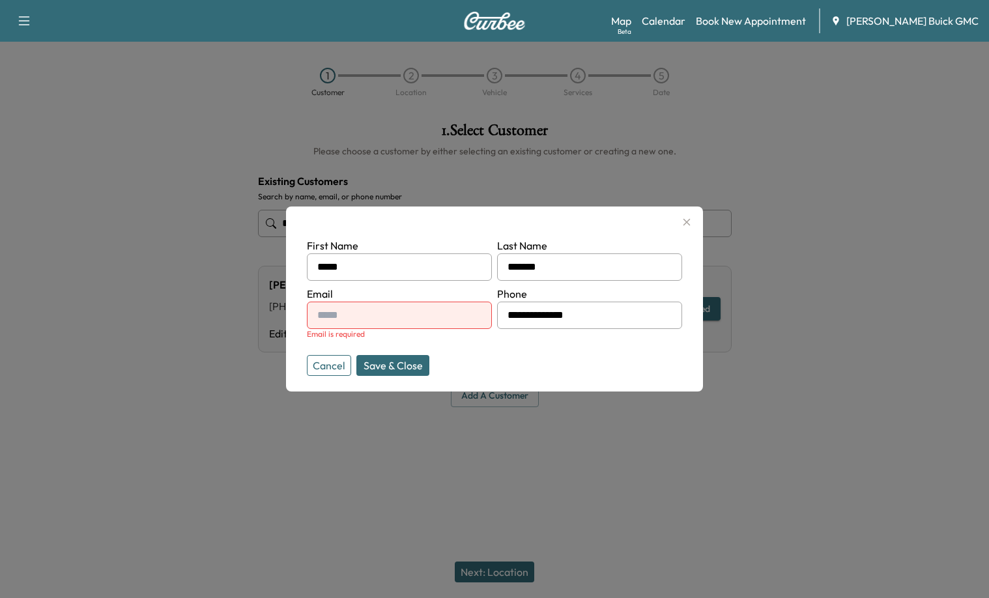
click at [409, 318] on input "text" at bounding box center [399, 315] width 185 height 27
click at [410, 314] on input "text" at bounding box center [399, 315] width 185 height 27
type input "**********"
click at [395, 367] on button "Save & Close" at bounding box center [392, 365] width 73 height 21
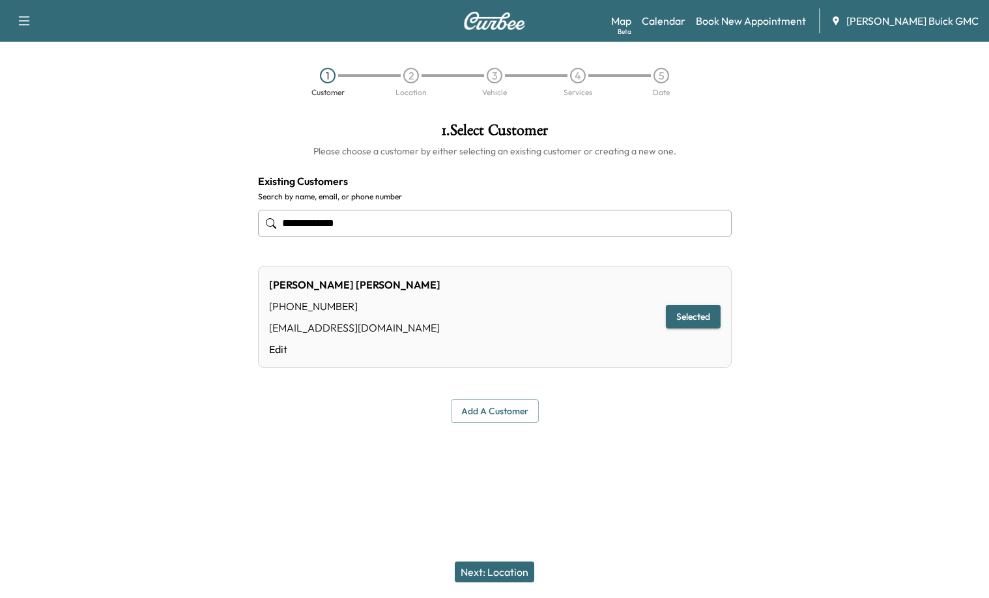
click at [507, 555] on div "Next: Location" at bounding box center [494, 572] width 989 height 52
click at [507, 560] on div "Next: Location" at bounding box center [494, 572] width 989 height 52
click at [509, 565] on button "Next: Location" at bounding box center [494, 571] width 79 height 21
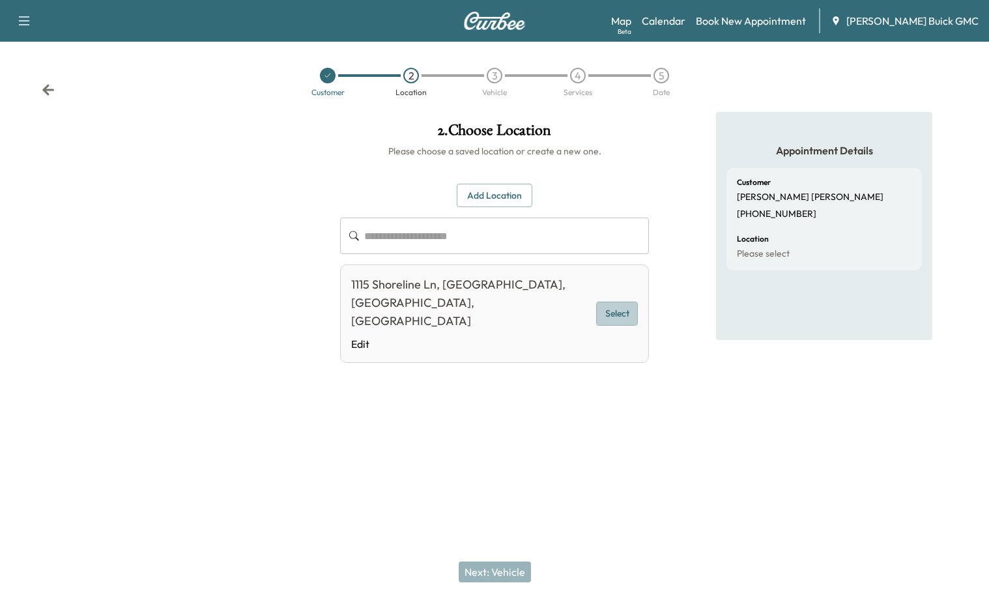
click at [612, 302] on button "Select" at bounding box center [617, 314] width 42 height 24
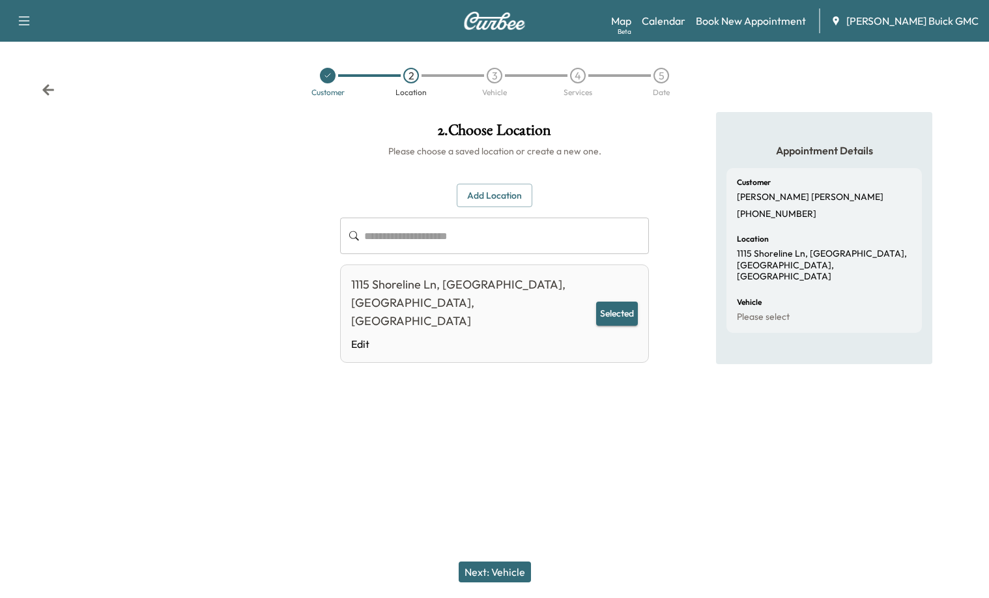
click at [506, 595] on div "Next: Vehicle" at bounding box center [494, 572] width 989 height 52
click at [504, 582] on button "Next: Vehicle" at bounding box center [495, 571] width 72 height 21
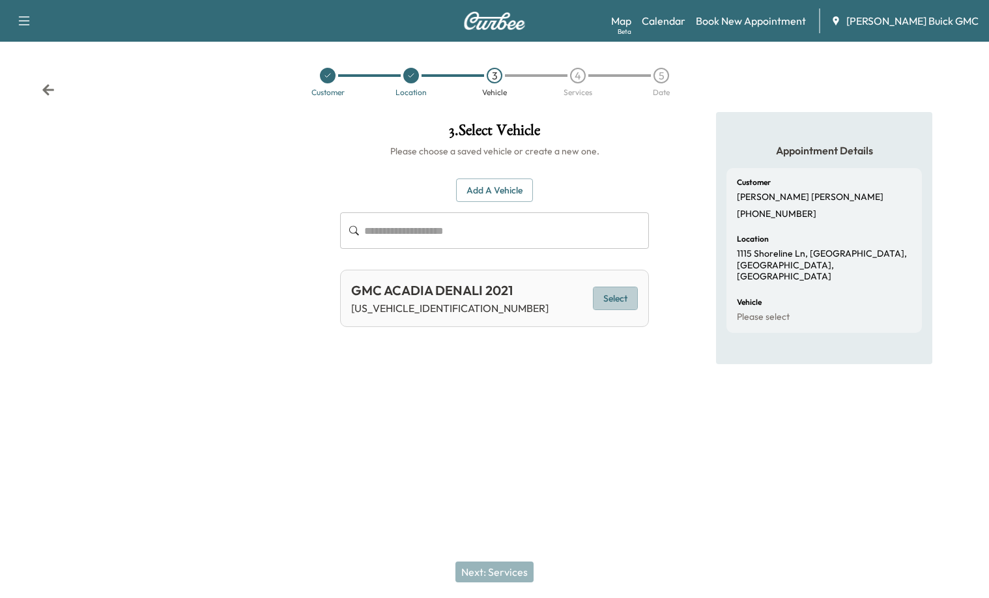
click at [619, 296] on button "Select" at bounding box center [615, 299] width 45 height 24
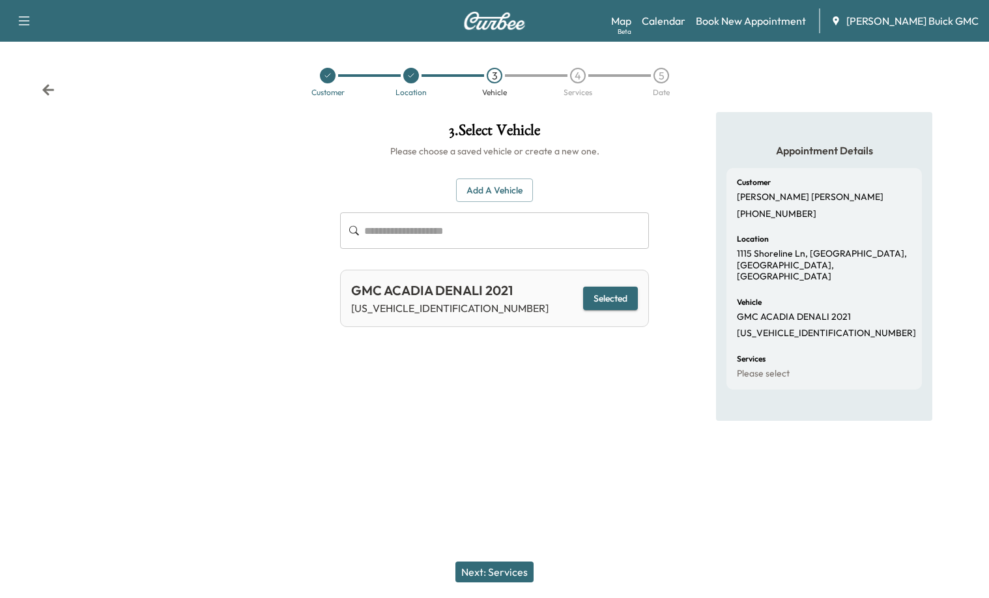
click at [518, 584] on div "Next: Services" at bounding box center [494, 572] width 989 height 52
click at [507, 574] on button "Next: Services" at bounding box center [494, 571] width 78 height 21
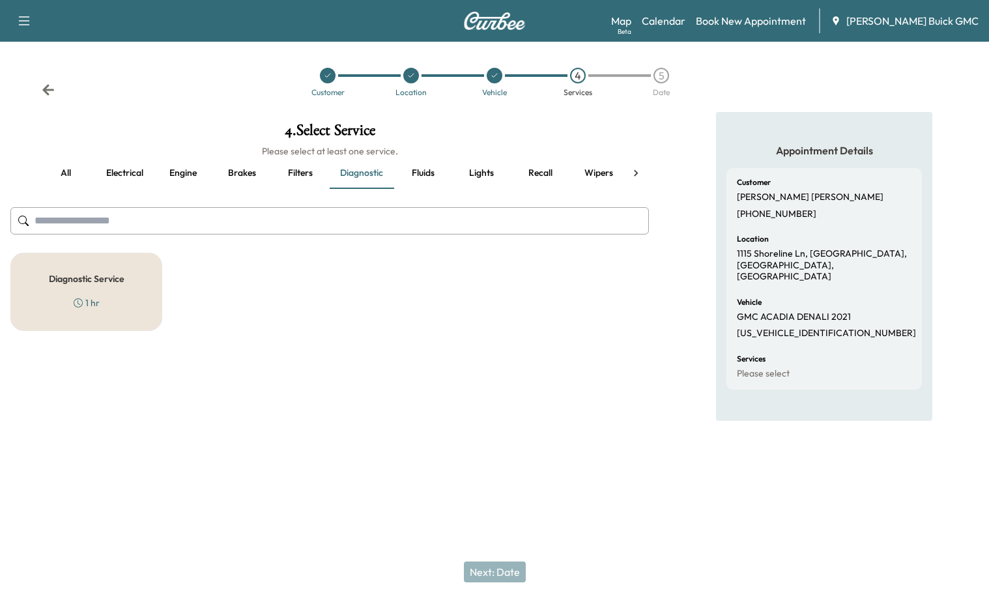
click at [772, 328] on p "[US_VEHICLE_IDENTIFICATION_NUMBER]" at bounding box center [826, 334] width 179 height 12
copy p "[US_VEHICLE_IDENTIFICATION_NUMBER]"
click at [817, 427] on div at bounding box center [494, 442] width 989 height 42
click at [60, 171] on button "all" at bounding box center [65, 173] width 59 height 31
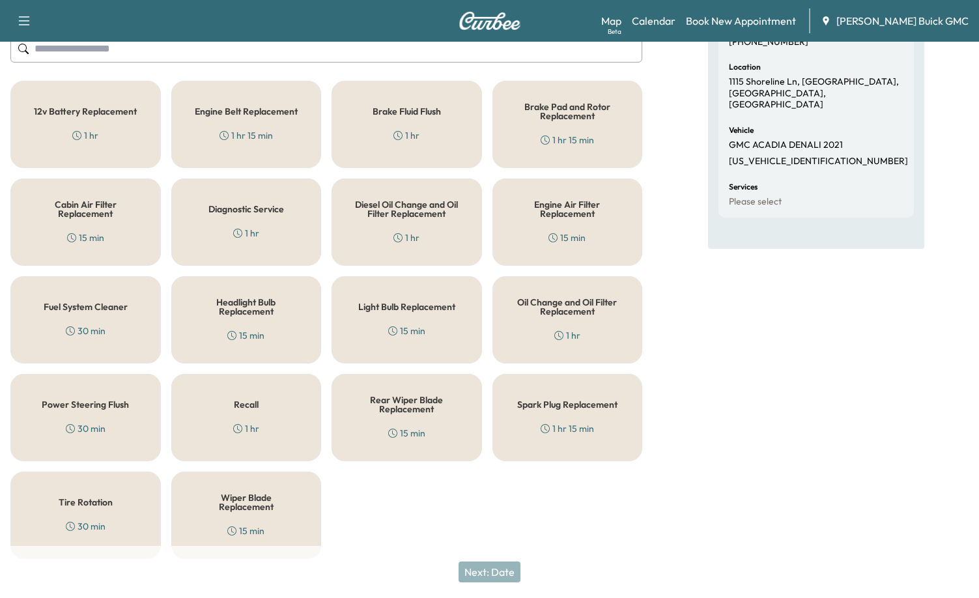
scroll to position [176, 0]
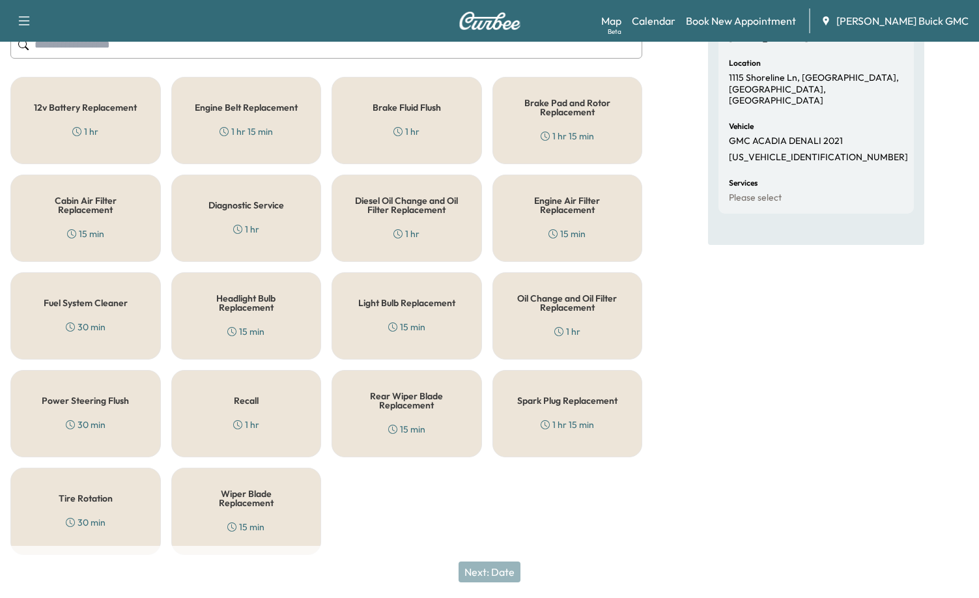
click at [287, 405] on div "Recall 1 hr" at bounding box center [246, 413] width 150 height 87
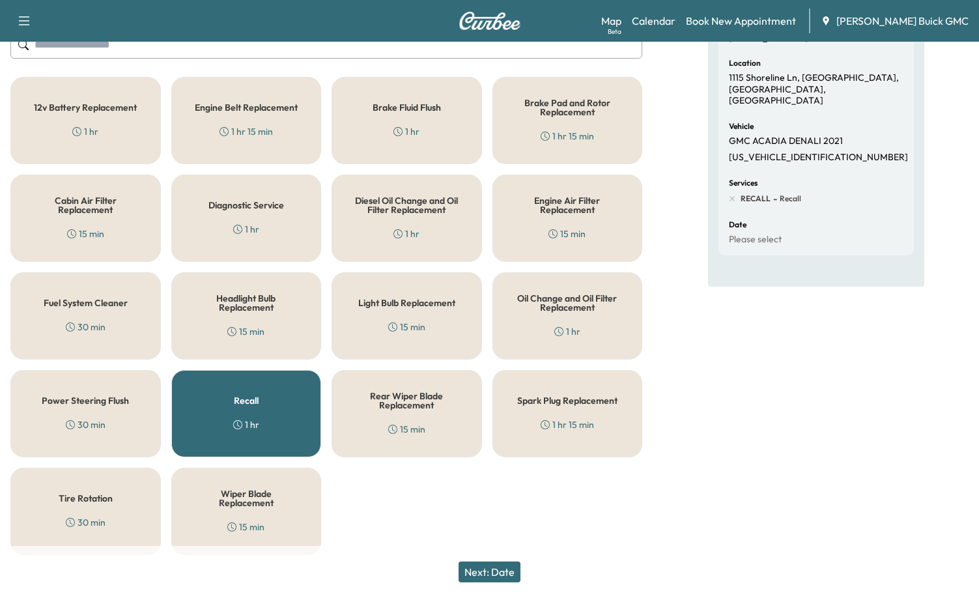
click at [535, 535] on div "12v Battery Replacement 1 hr Engine Belt Replacement 1 hr 15 min Brake Fluid Fl…" at bounding box center [326, 316] width 632 height 478
click at [511, 578] on button "Next: Date" at bounding box center [490, 571] width 62 height 21
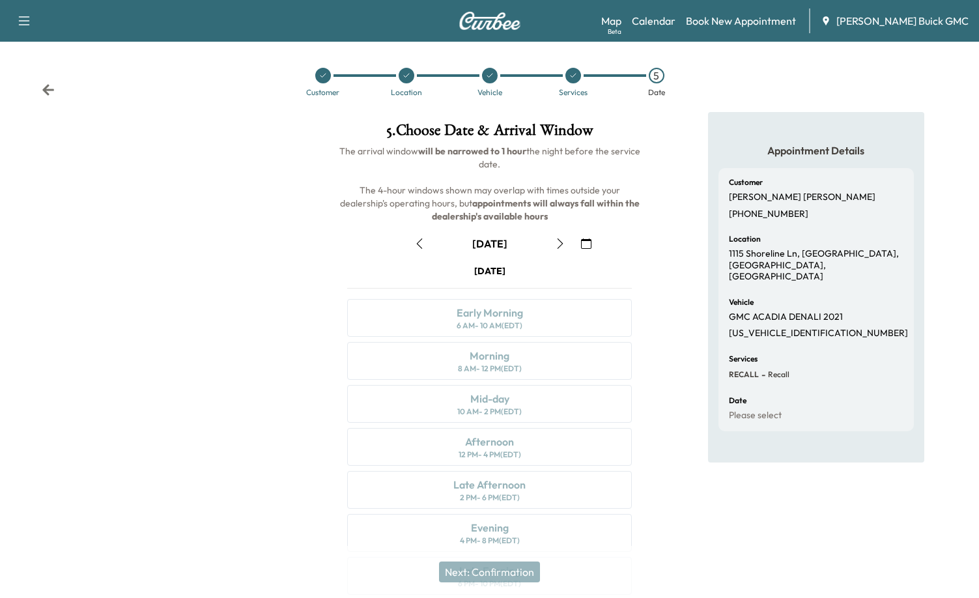
click at [422, 241] on icon "button" at bounding box center [419, 243] width 10 height 10
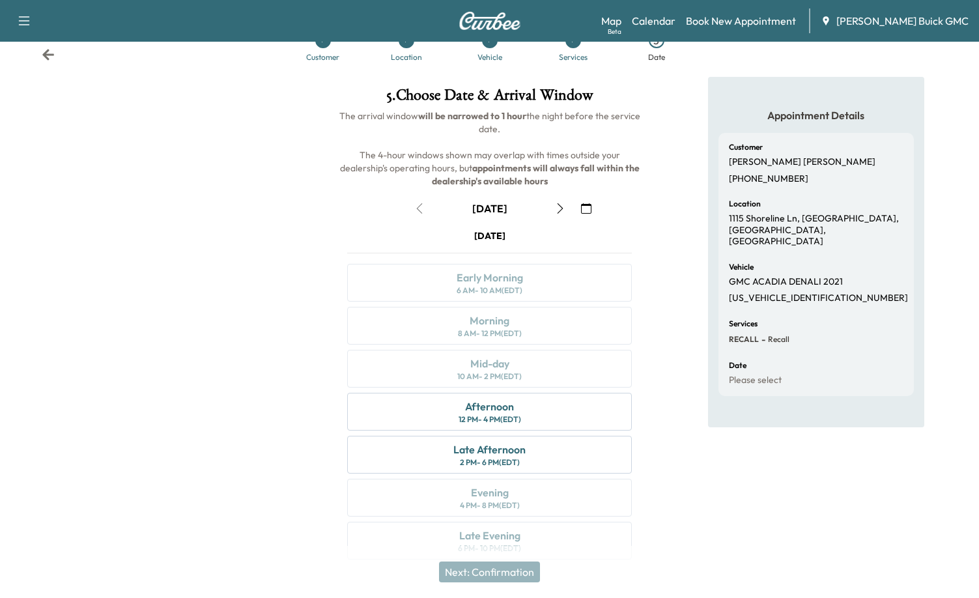
scroll to position [54, 0]
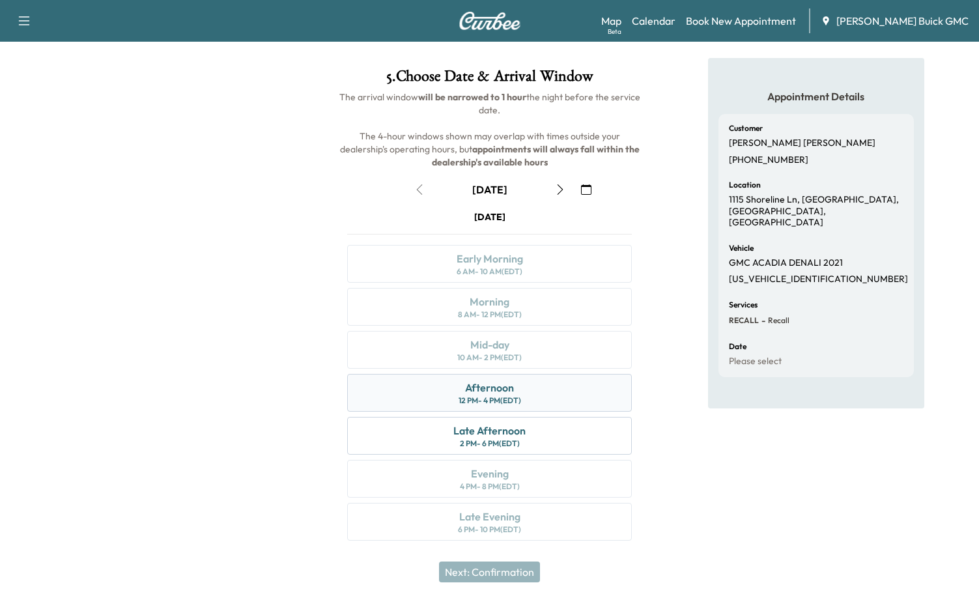
click at [487, 395] on div "12 PM - 4 PM (EDT)" at bounding box center [490, 400] width 63 height 10
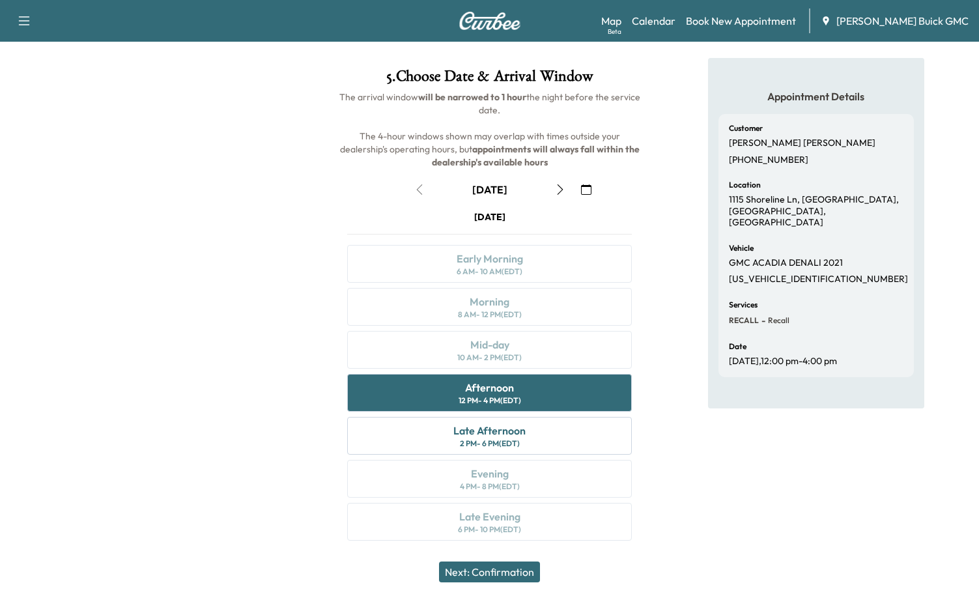
click at [500, 569] on button "Next: Confirmation" at bounding box center [489, 571] width 101 height 21
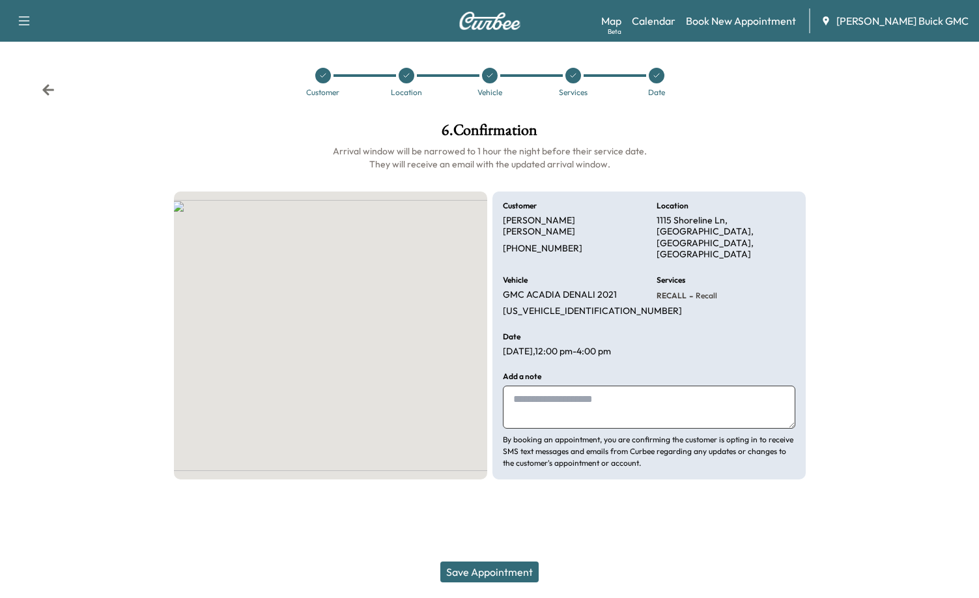
scroll to position [0, 0]
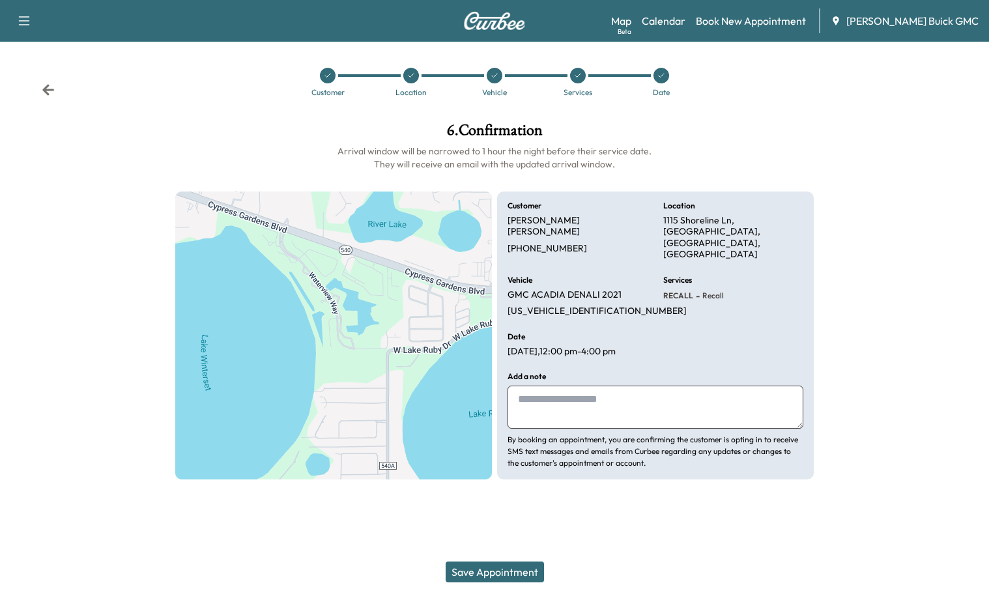
click at [545, 395] on textarea at bounding box center [655, 407] width 296 height 43
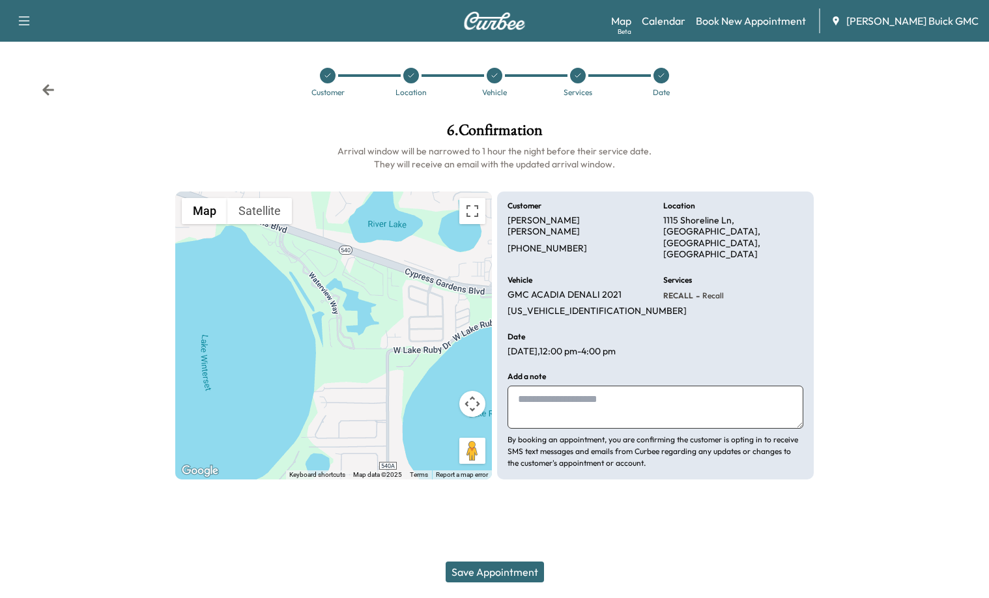
click at [490, 574] on button "Save Appointment" at bounding box center [495, 571] width 98 height 21
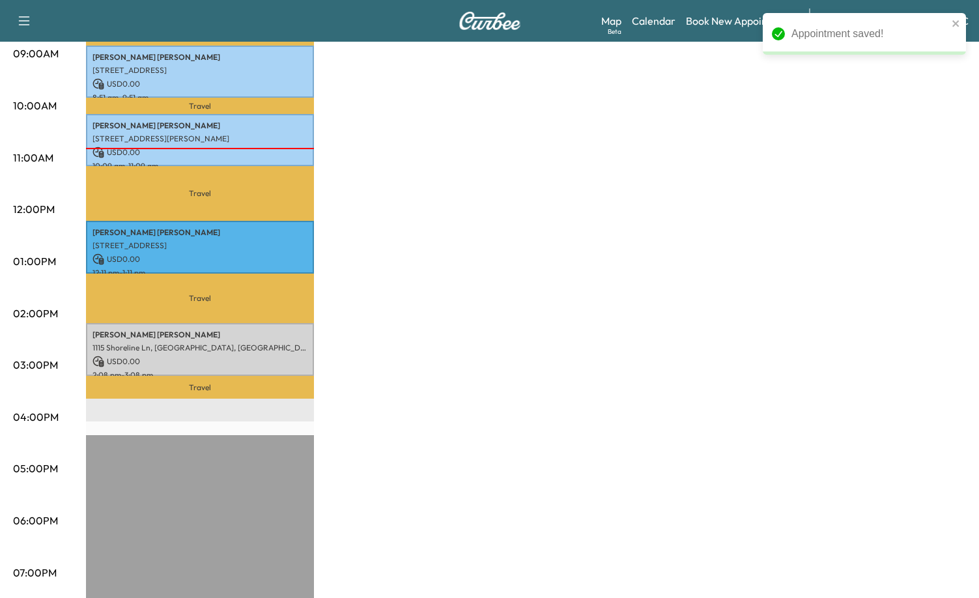
scroll to position [562, 0]
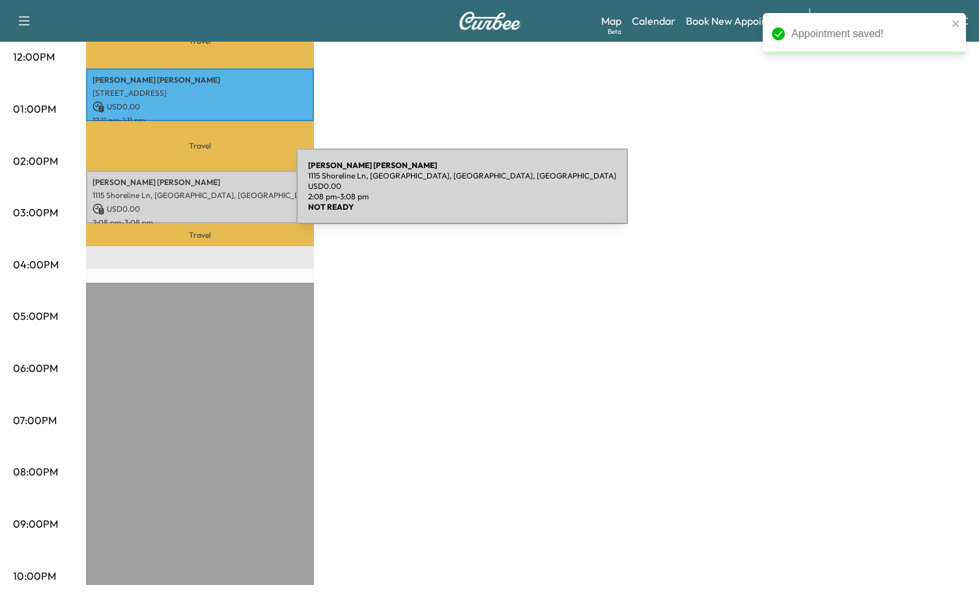
click at [195, 184] on div "[PERSON_NAME] [STREET_ADDRESS] USD 0.00 2:08 pm - 3:08 pm" at bounding box center [200, 197] width 228 height 53
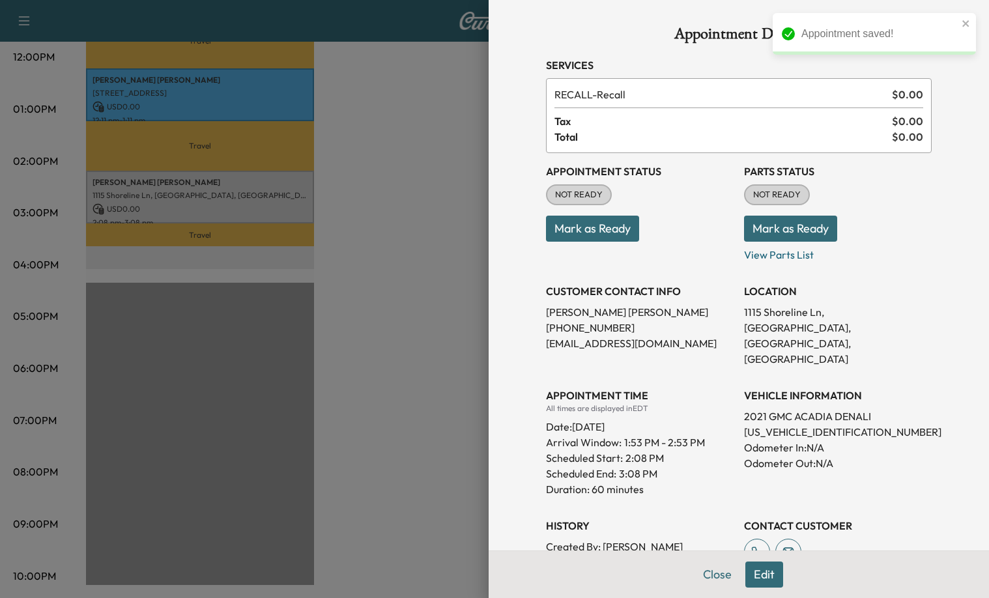
click at [589, 311] on p "[PERSON_NAME]" at bounding box center [640, 312] width 188 height 16
click at [589, 312] on p "[PERSON_NAME]" at bounding box center [640, 312] width 188 height 16
copy p "[PERSON_NAME]"
click at [904, 169] on h3 "Parts Status" at bounding box center [838, 171] width 188 height 16
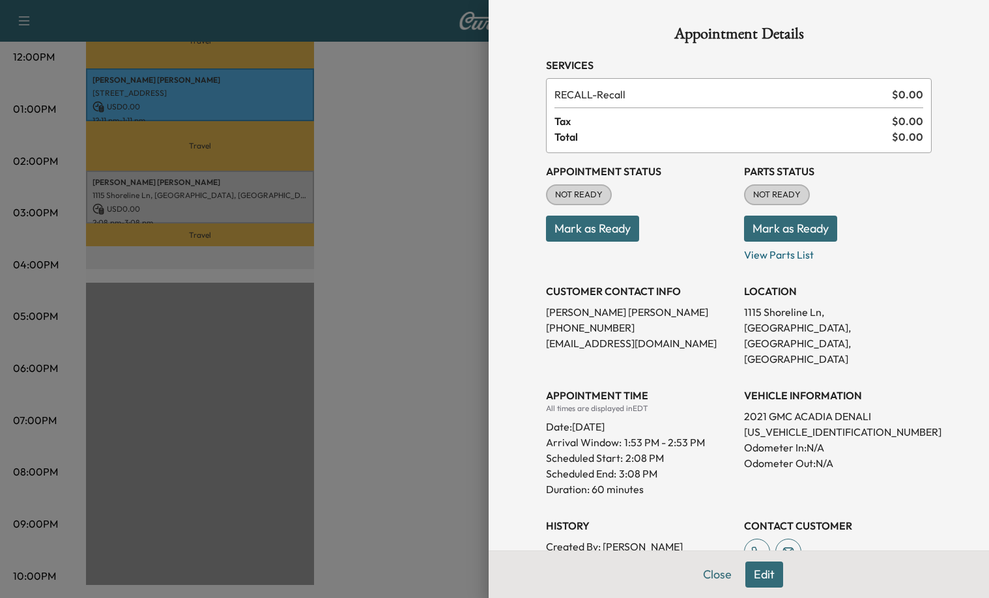
click at [373, 288] on div at bounding box center [494, 299] width 989 height 598
